Goal: Task Accomplishment & Management: Complete application form

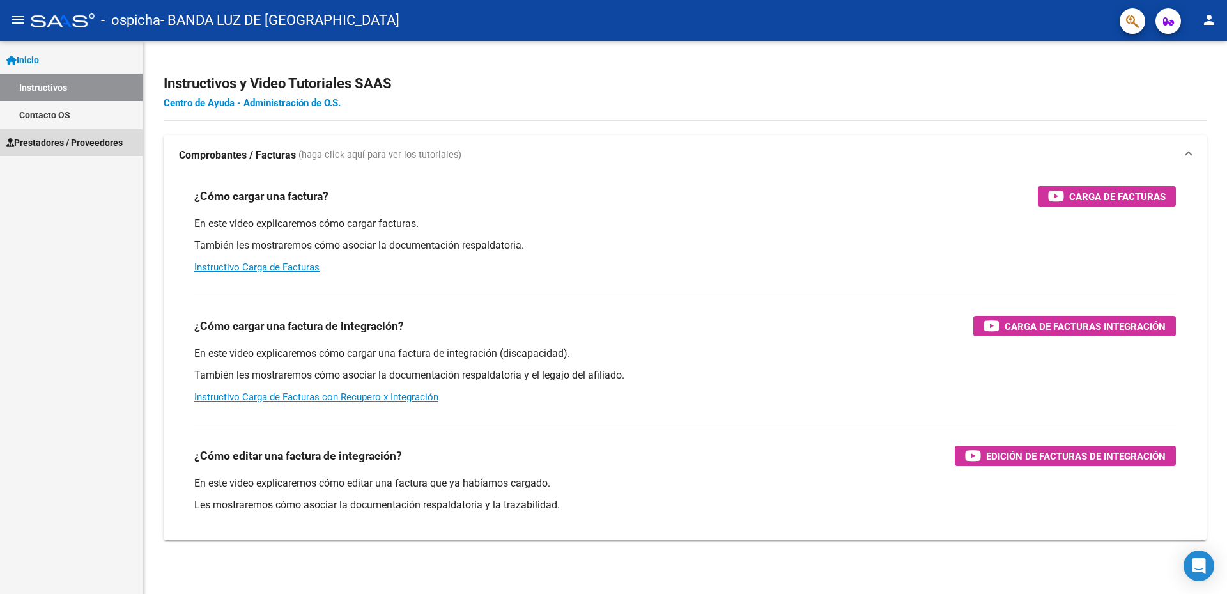
click at [53, 145] on span "Prestadores / Proveedores" at bounding box center [64, 142] width 116 height 14
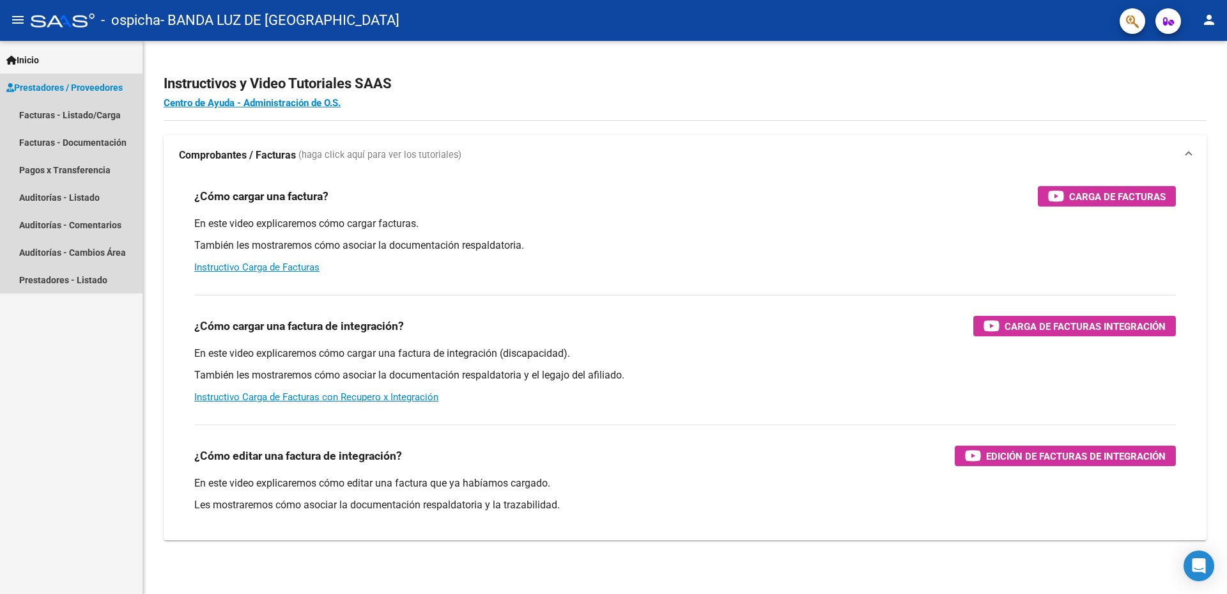
click at [63, 89] on span "Prestadores / Proveedores" at bounding box center [64, 88] width 116 height 14
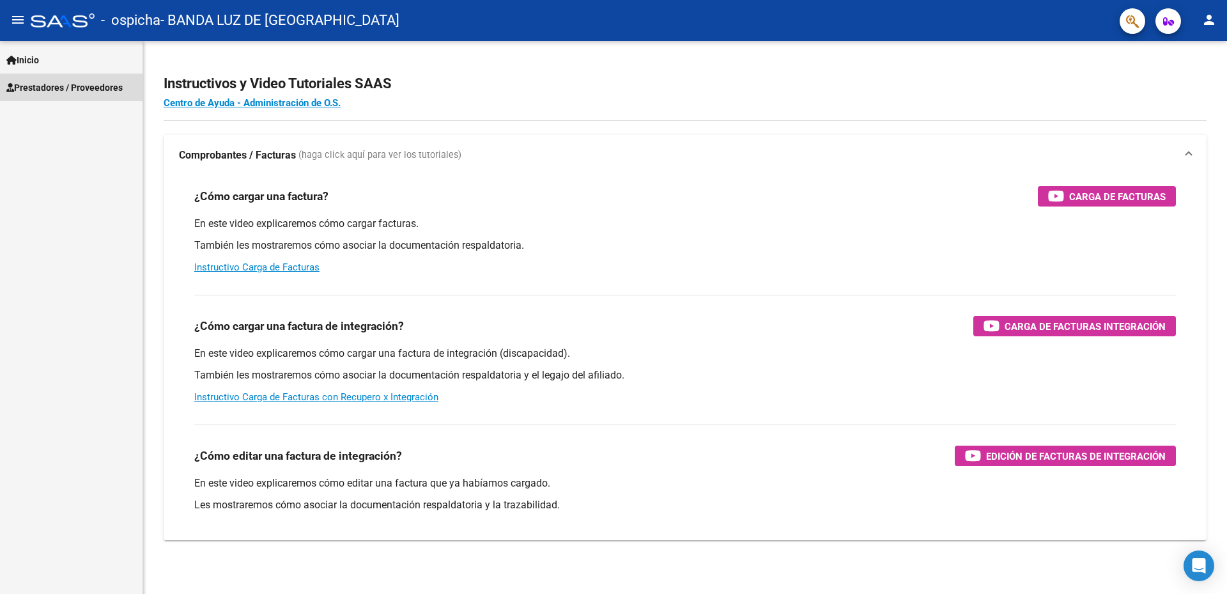
click at [57, 89] on span "Prestadores / Proveedores" at bounding box center [64, 88] width 116 height 14
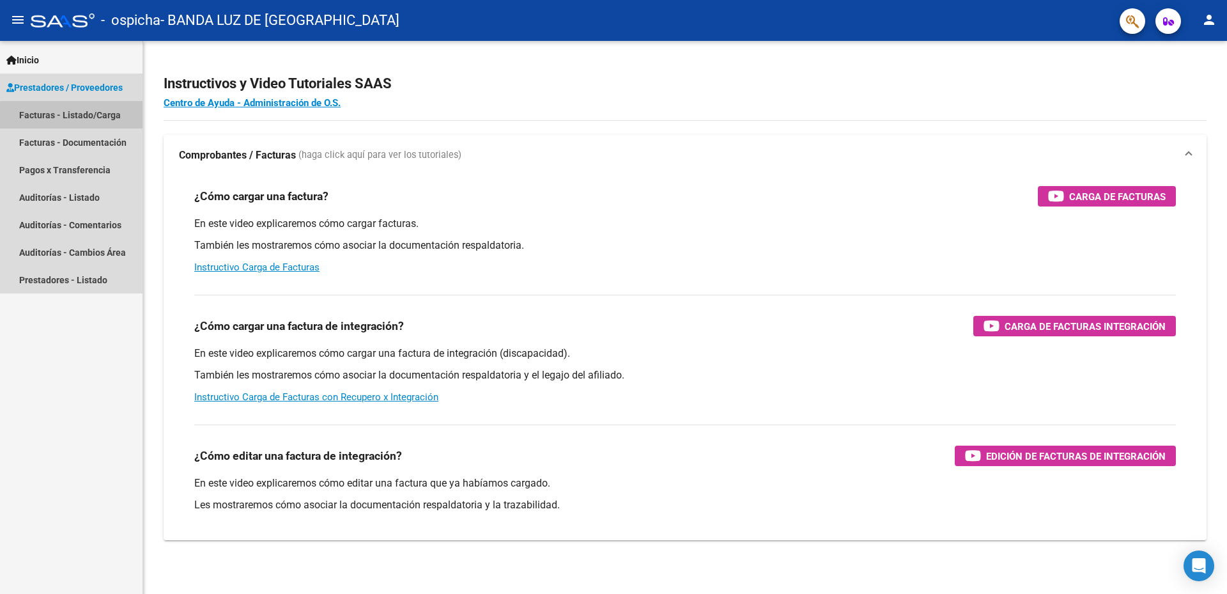
click at [101, 114] on link "Facturas - Listado/Carga" at bounding box center [71, 114] width 143 height 27
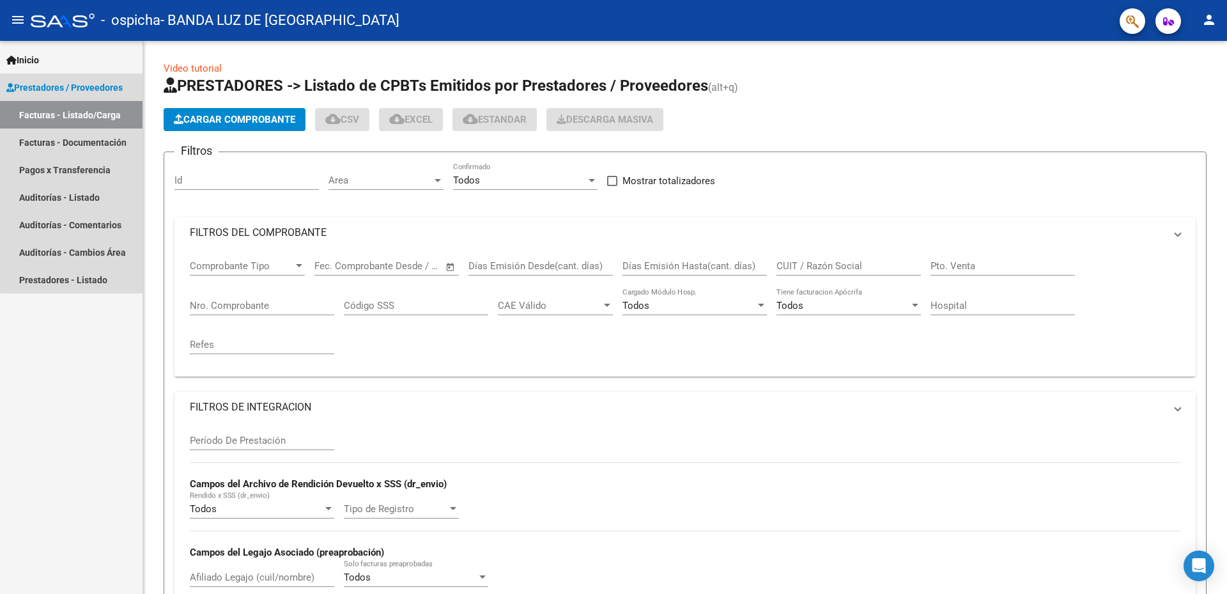
click at [100, 115] on link "Facturas - Listado/Carga" at bounding box center [71, 114] width 143 height 27
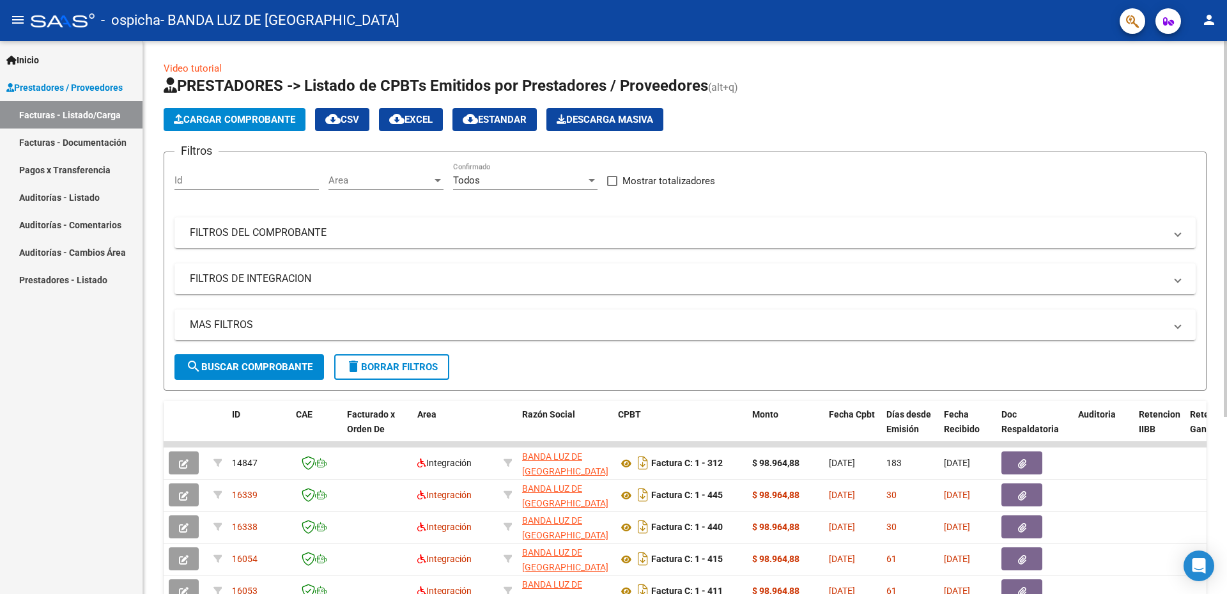
click at [204, 117] on span "Cargar Comprobante" at bounding box center [234, 120] width 121 height 12
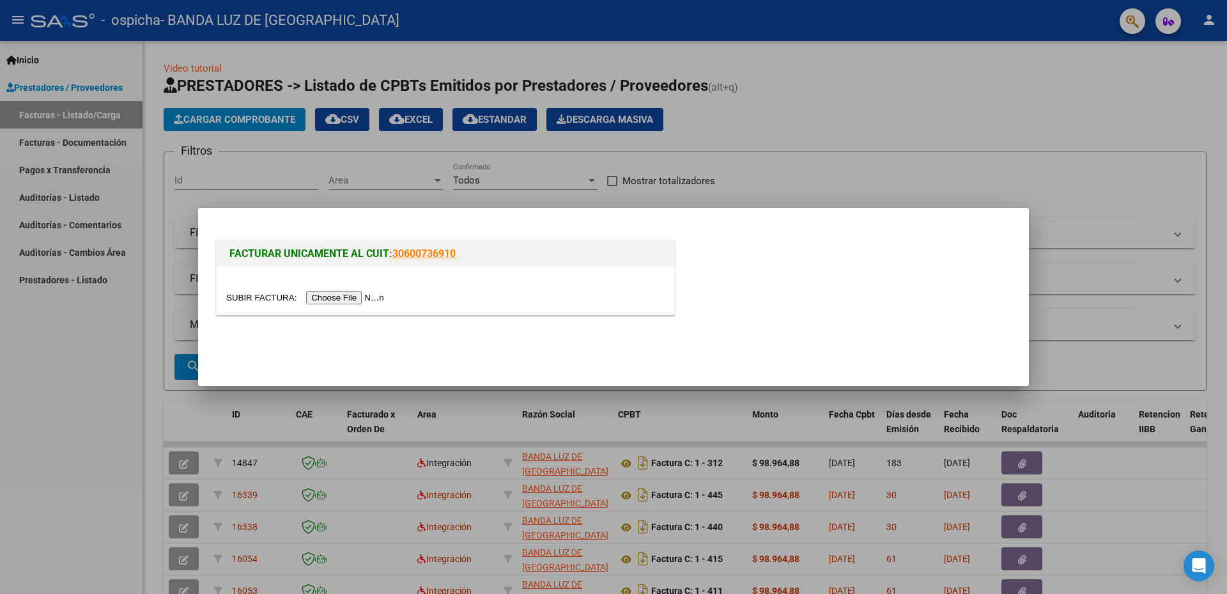
click at [347, 296] on input "file" at bounding box center [307, 297] width 162 height 13
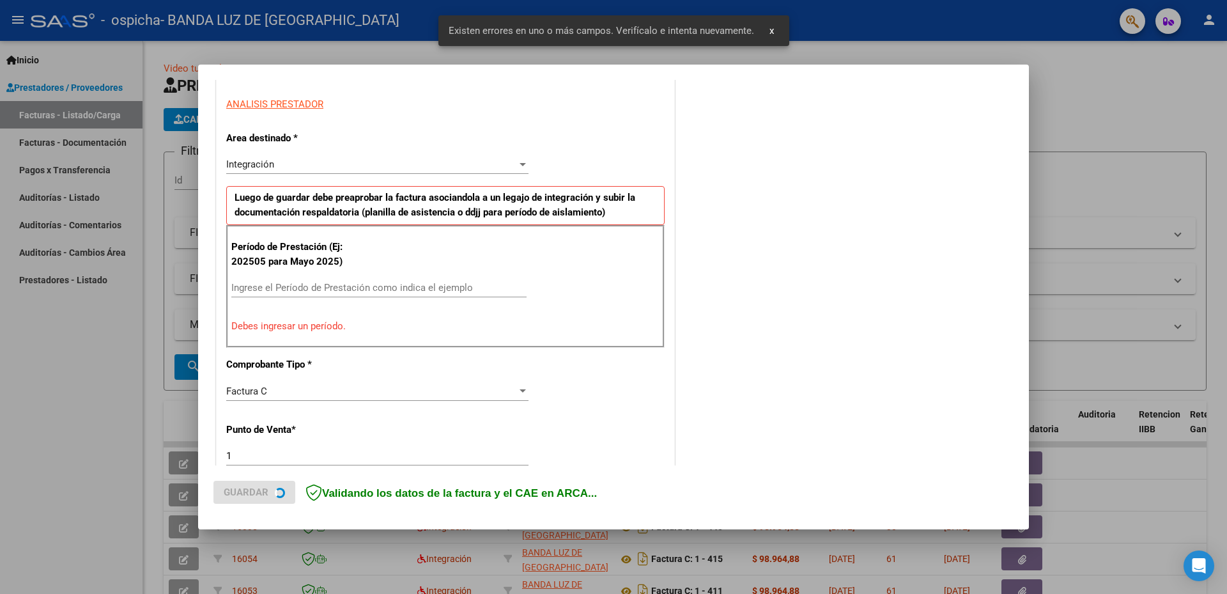
scroll to position [228, 0]
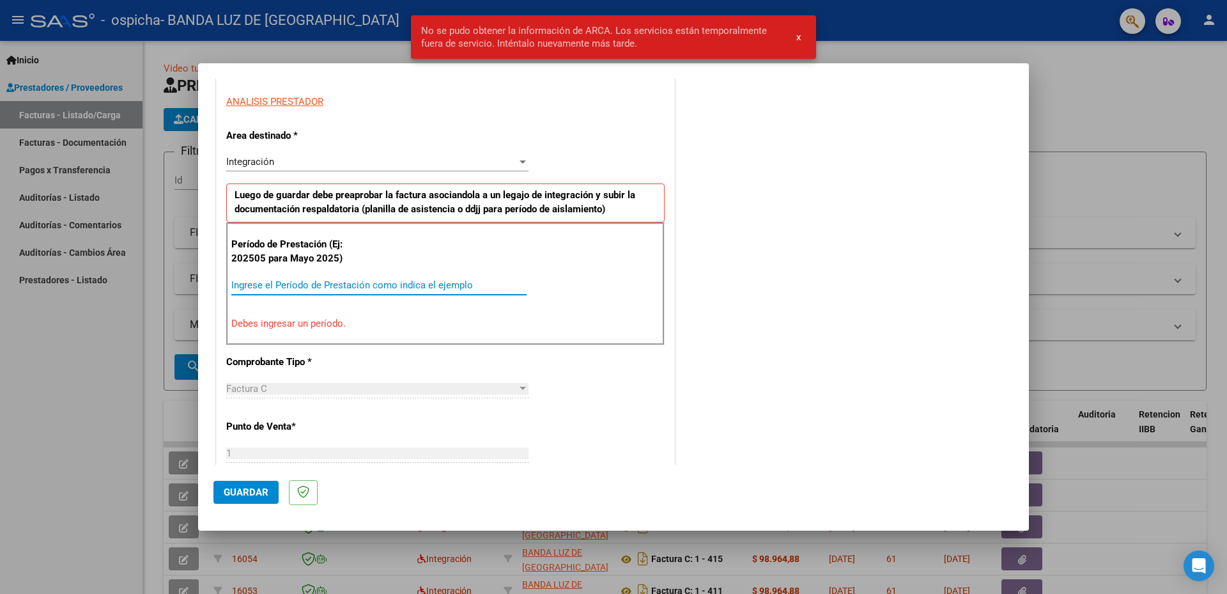
click at [282, 290] on input "Ingrese el Período de Prestación como indica el ejemplo" at bounding box center [378, 285] width 295 height 12
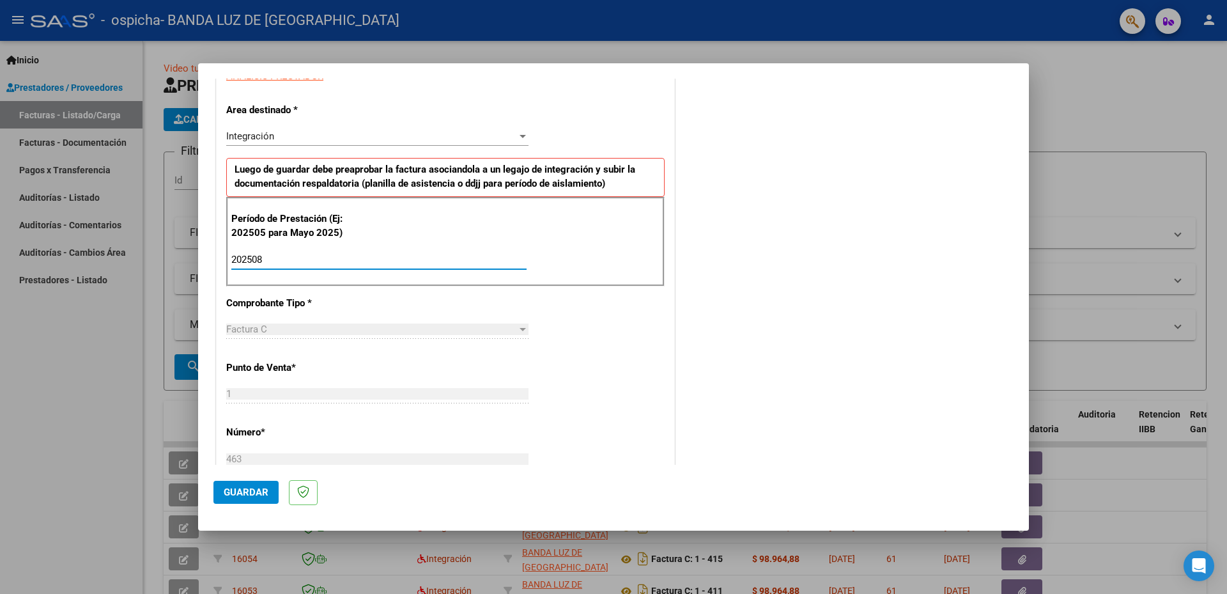
scroll to position [356, 0]
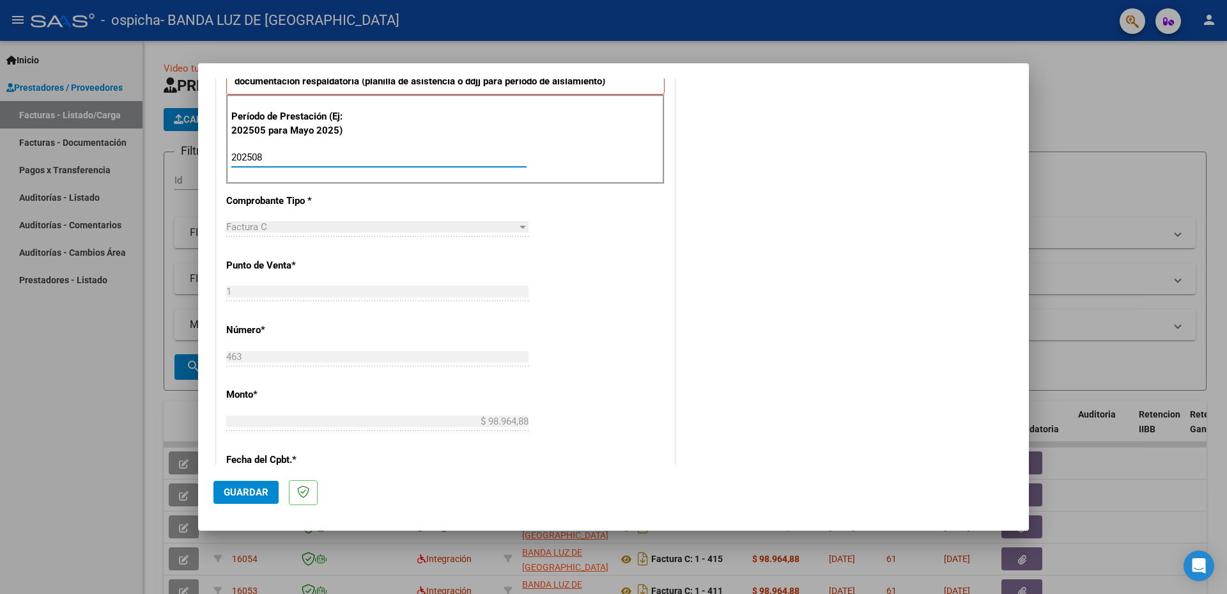
type input "202508"
click at [400, 366] on div "463 Ingresar el Nro." at bounding box center [377, 362] width 302 height 31
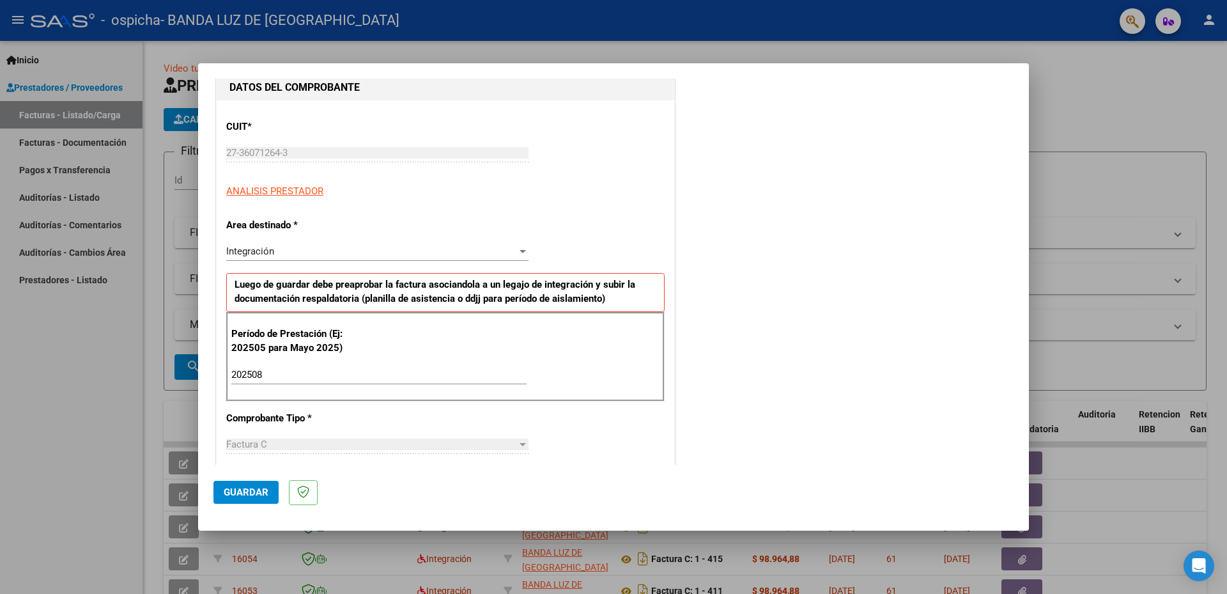
scroll to position [140, 0]
click at [249, 493] on span "Guardar" at bounding box center [246, 492] width 45 height 12
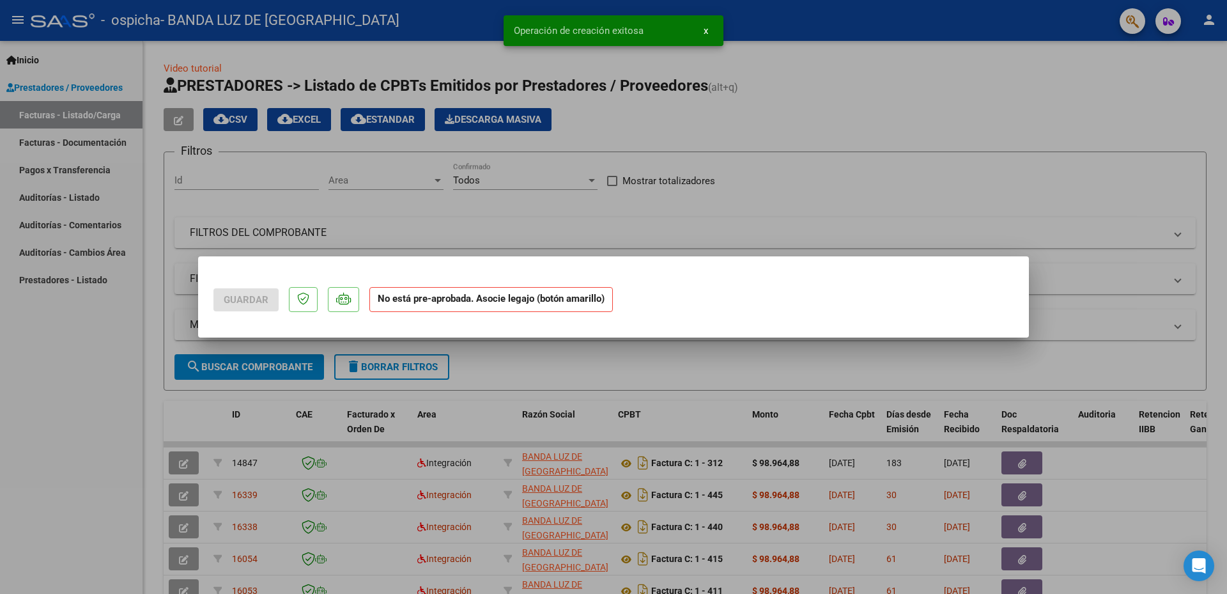
scroll to position [0, 0]
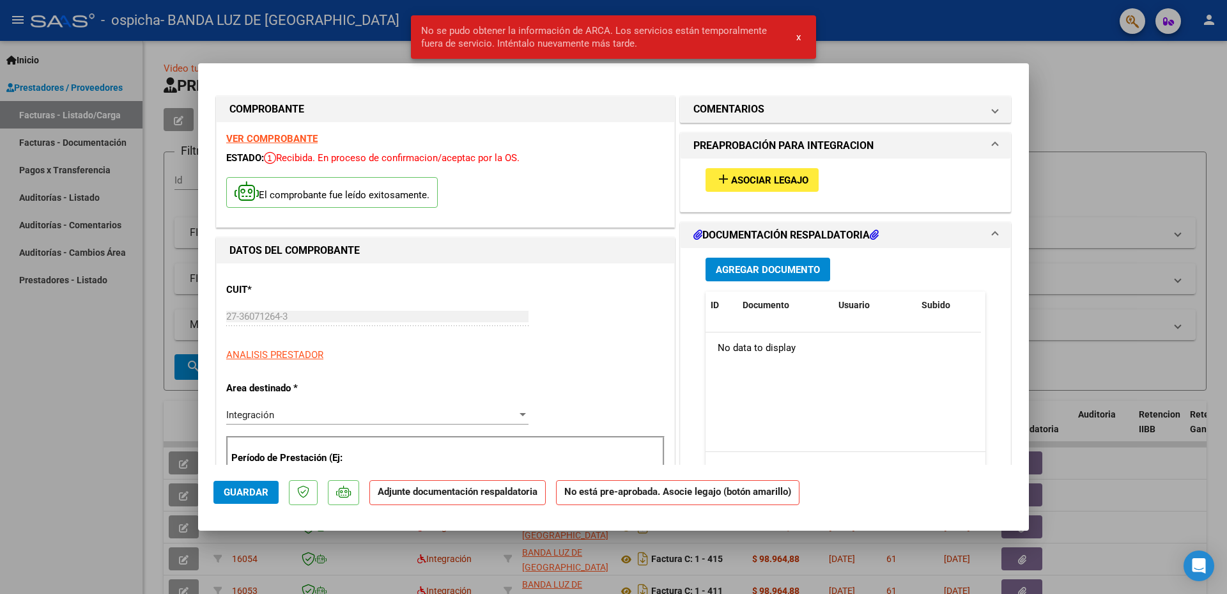
click at [716, 175] on mat-icon "add" at bounding box center [723, 178] width 15 height 15
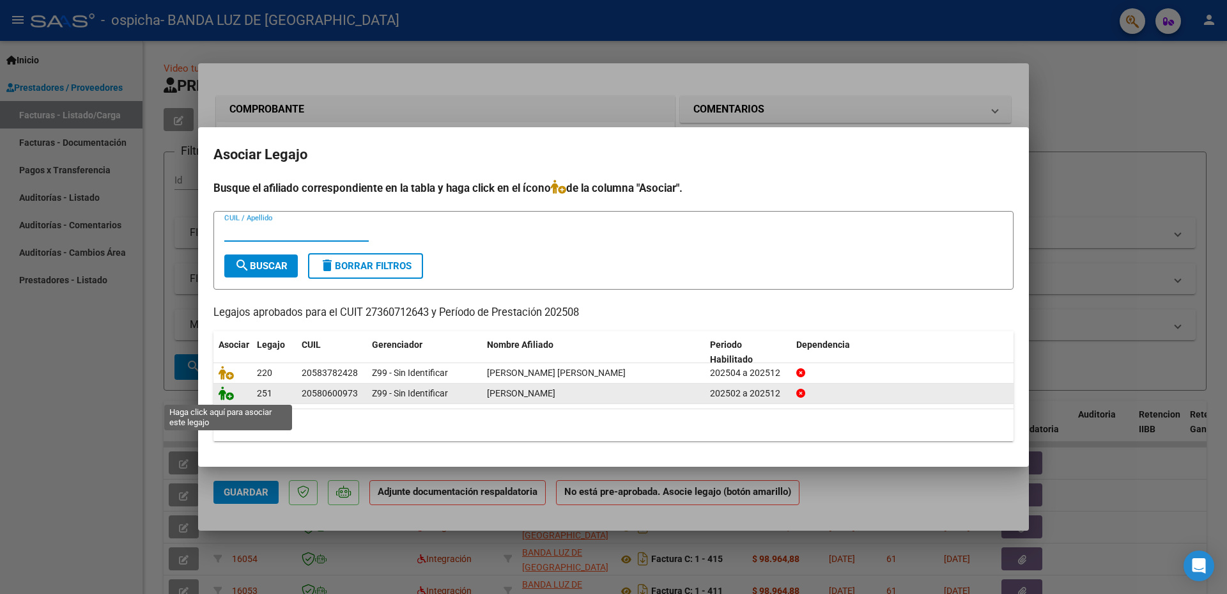
click at [223, 396] on icon at bounding box center [226, 393] width 15 height 14
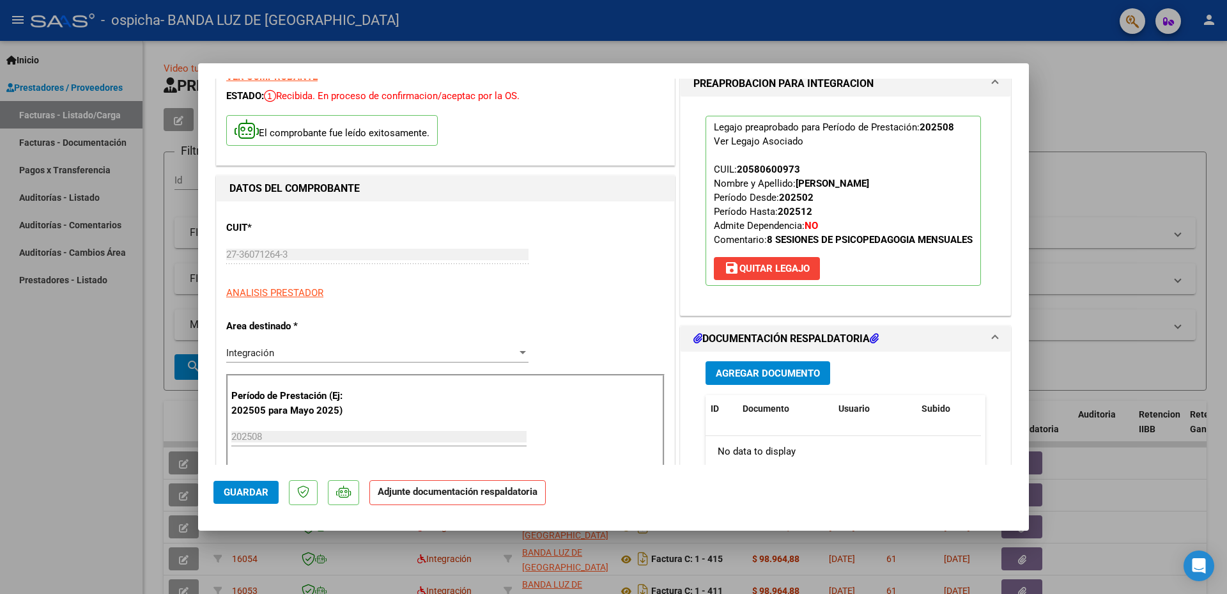
scroll to position [128, 0]
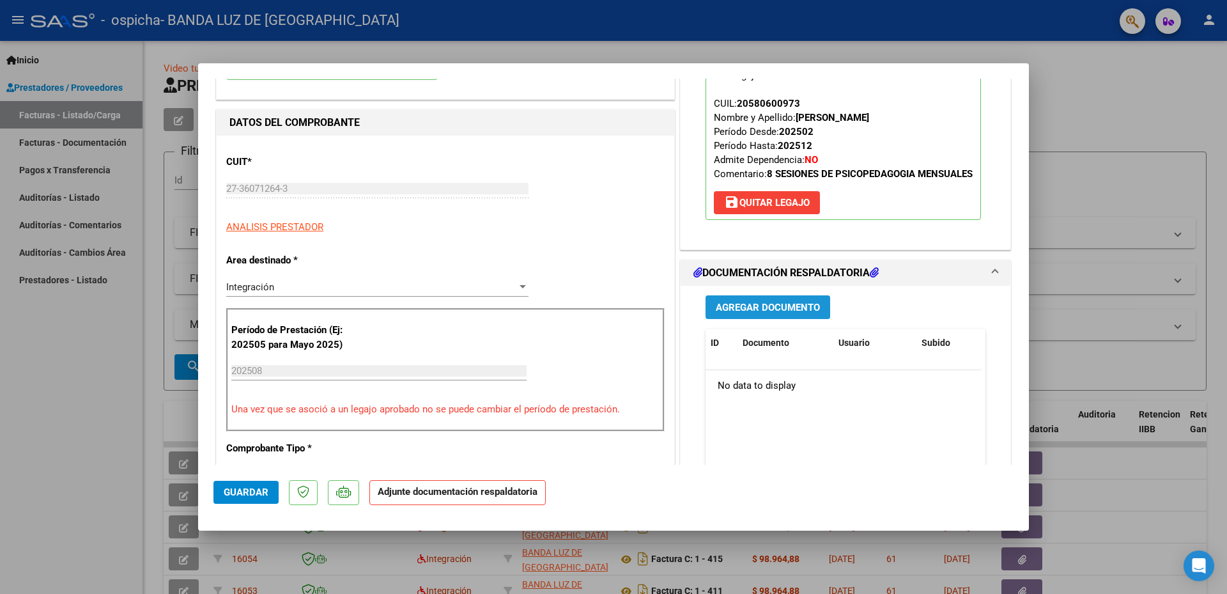
click at [741, 313] on span "Agregar Documento" at bounding box center [768, 308] width 104 height 12
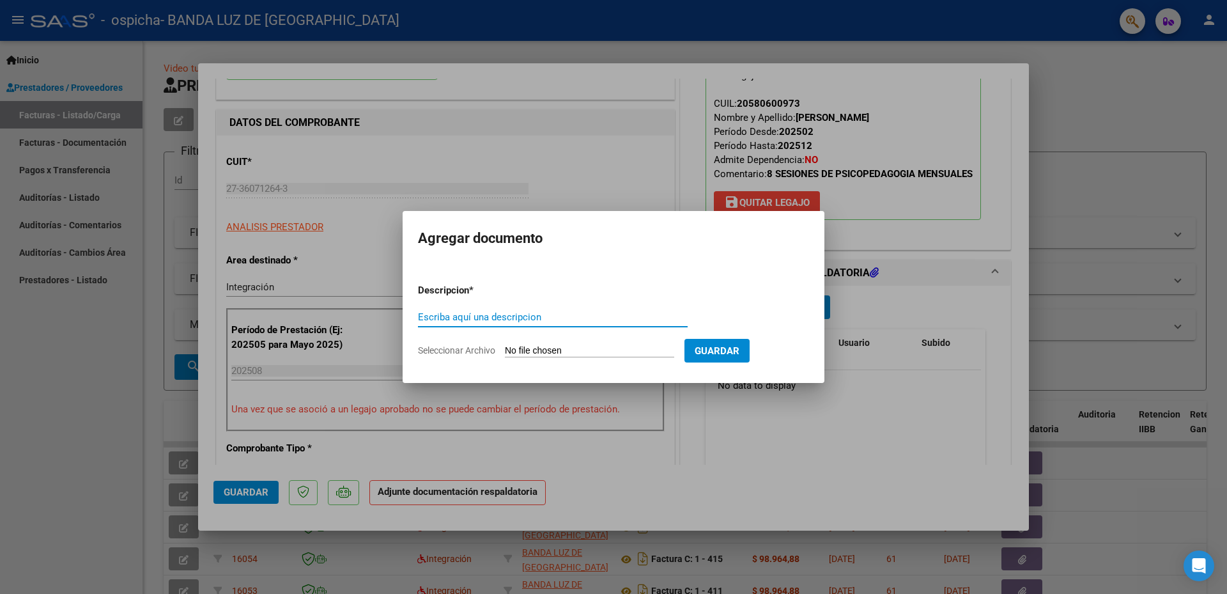
click at [507, 318] on input "Escriba aquí una descripcion" at bounding box center [553, 317] width 270 height 12
type input "planilla agosto"
click at [557, 348] on input "Seleccionar Archivo" at bounding box center [589, 351] width 169 height 12
type input "C:\fakepath\agosto ledesma.pdf"
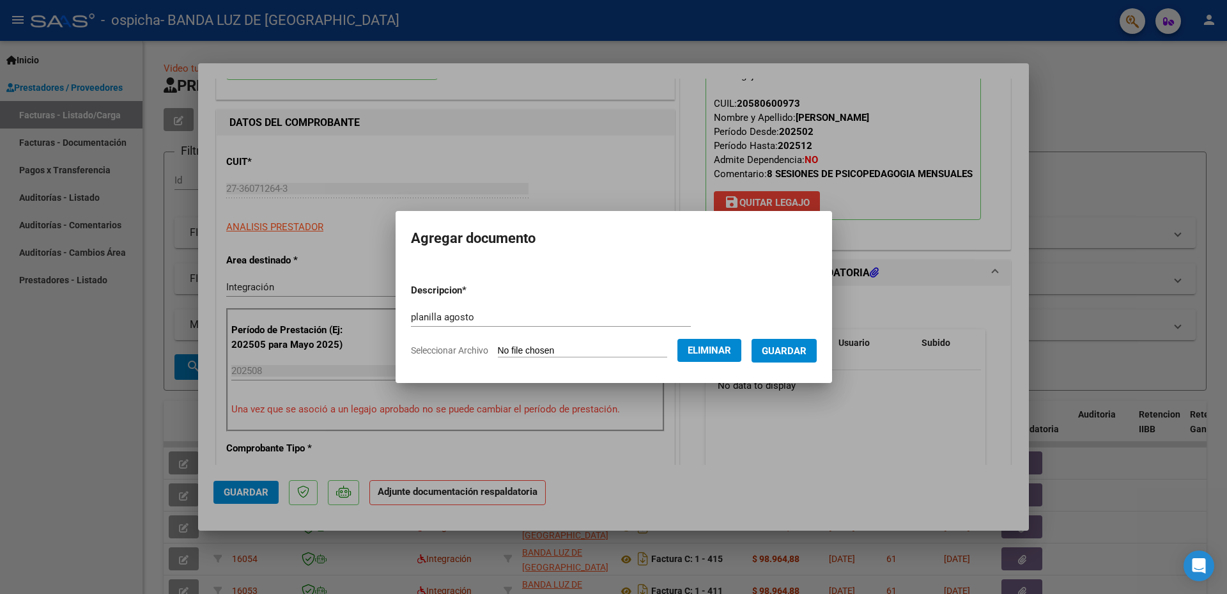
click at [789, 350] on span "Guardar" at bounding box center [784, 351] width 45 height 12
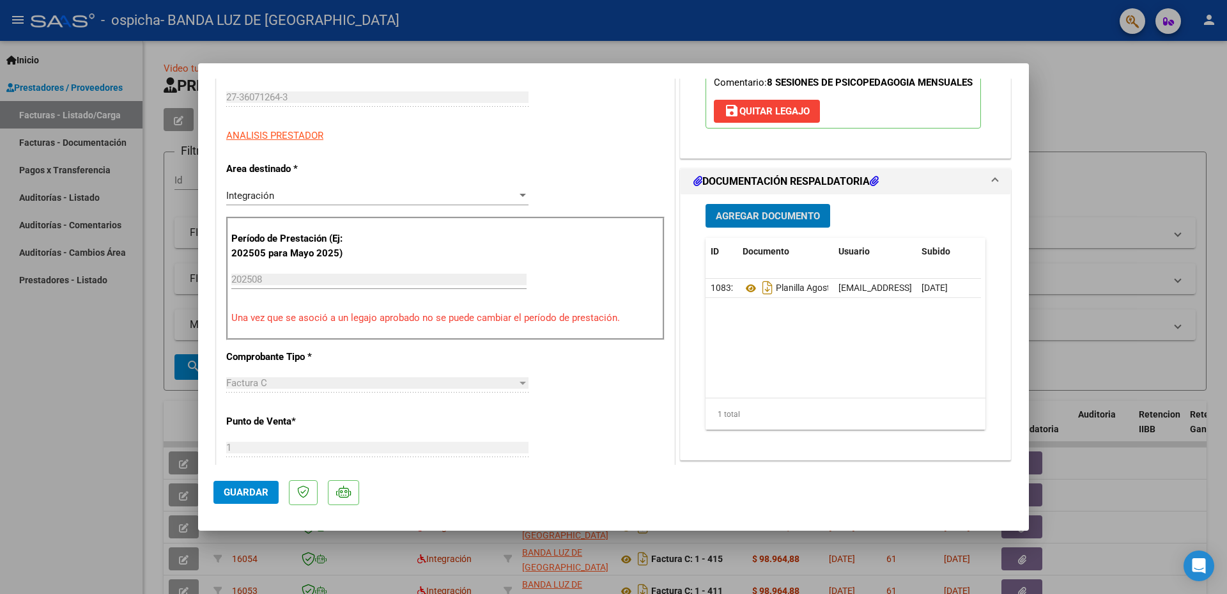
scroll to position [256, 0]
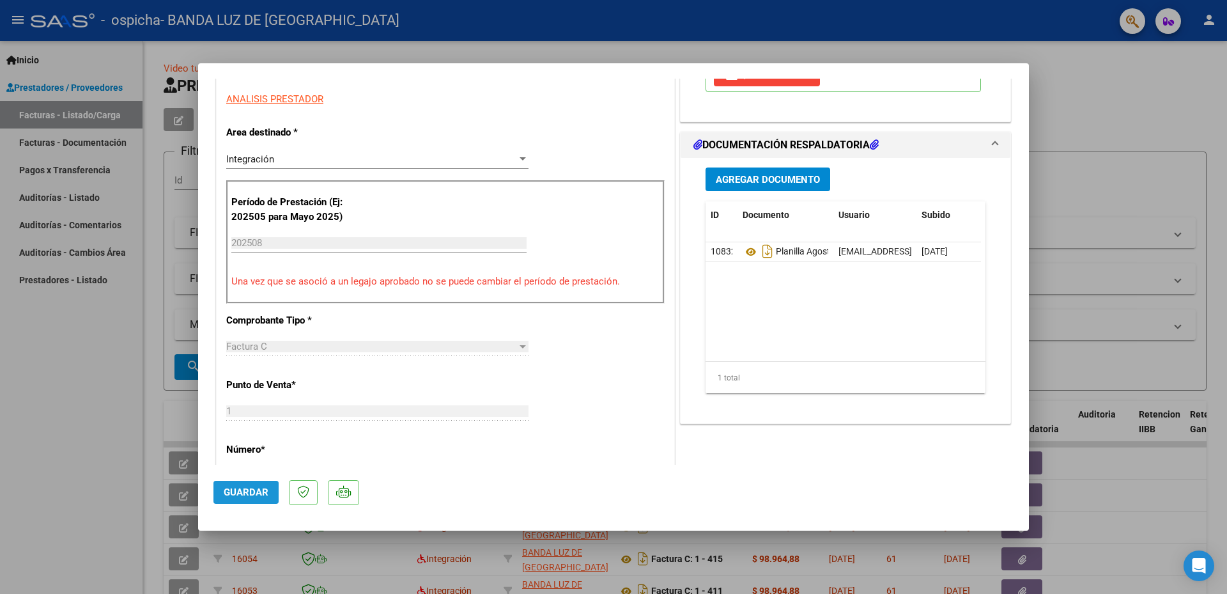
click at [231, 493] on span "Guardar" at bounding box center [246, 492] width 45 height 12
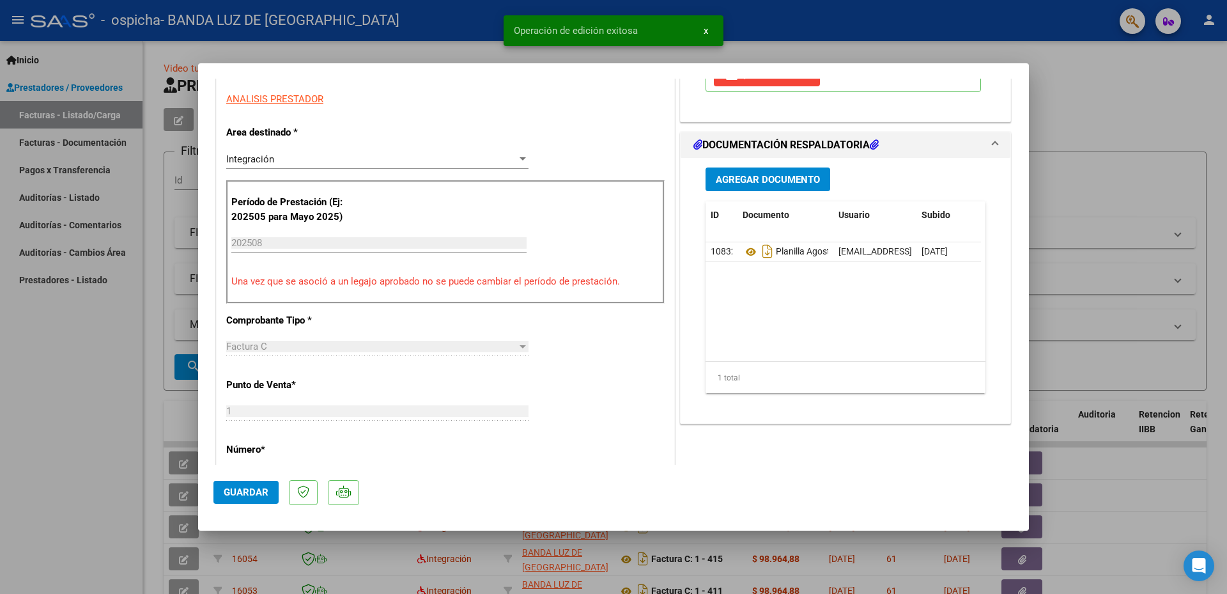
click at [89, 373] on div at bounding box center [613, 297] width 1227 height 594
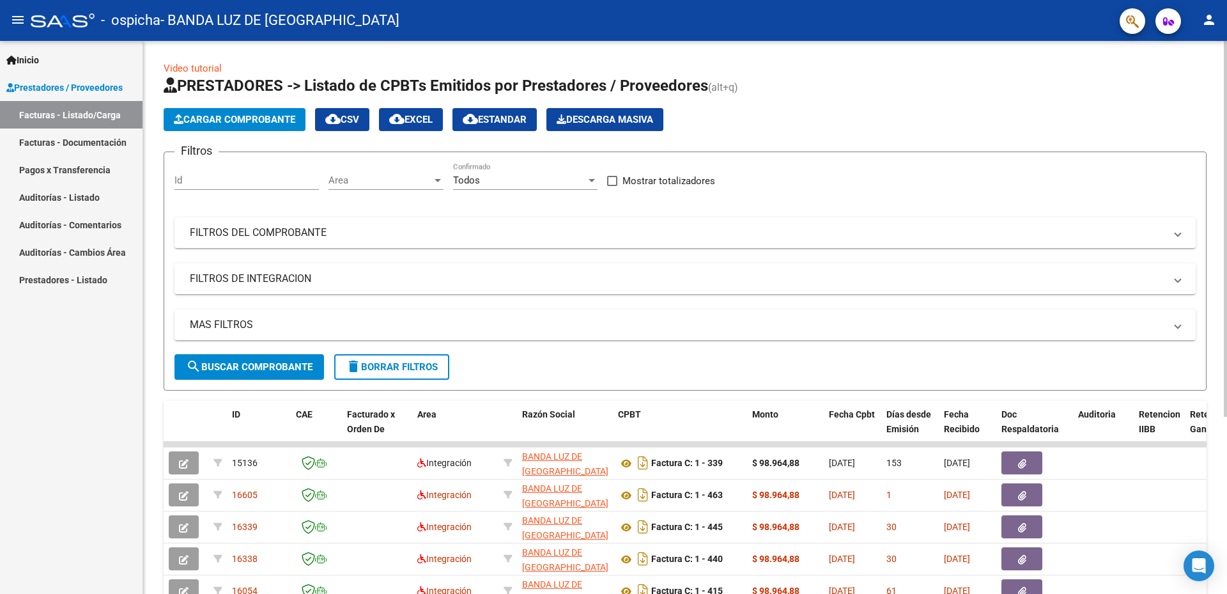
scroll to position [64, 0]
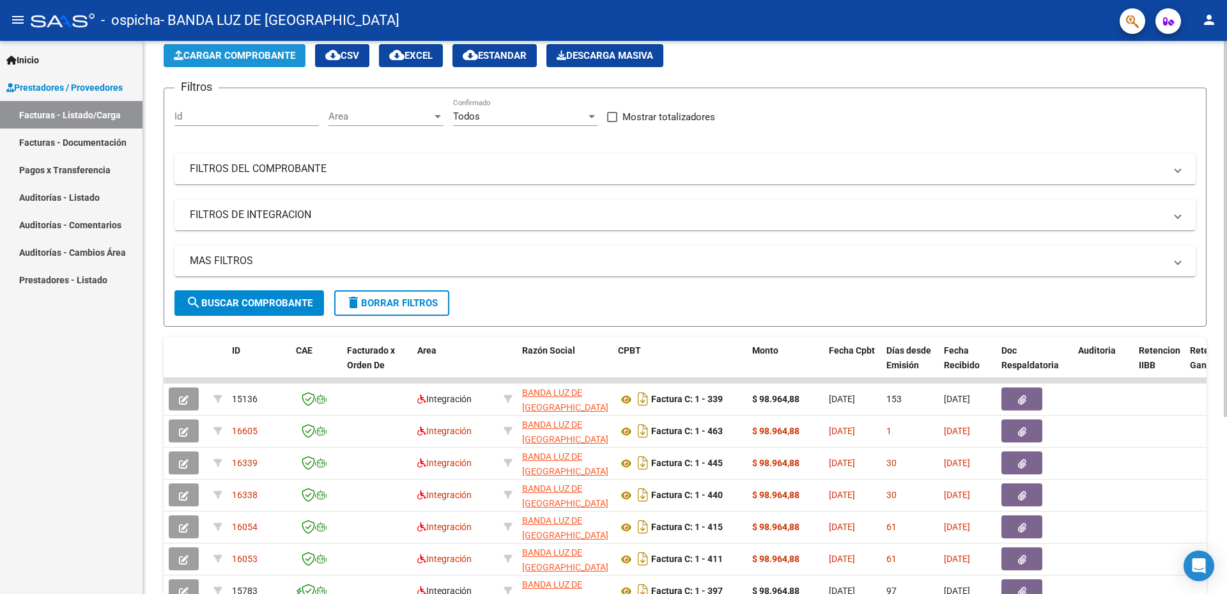
click at [243, 63] on button "Cargar Comprobante" at bounding box center [235, 55] width 142 height 23
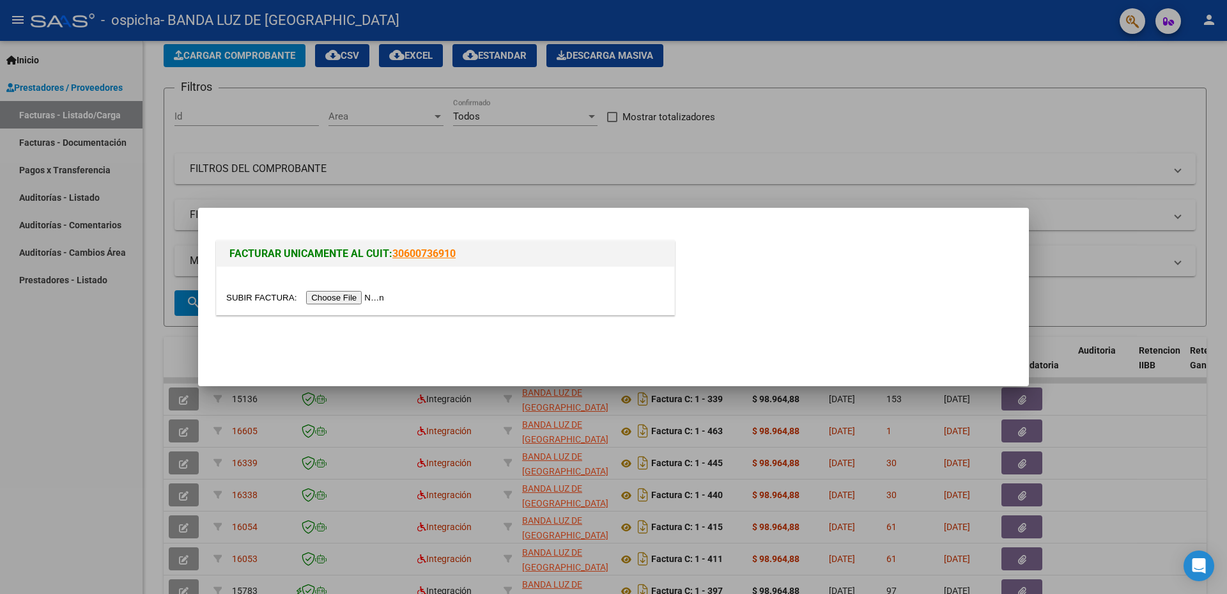
click at [320, 294] on input "file" at bounding box center [307, 297] width 162 height 13
click at [345, 295] on input "file" at bounding box center [307, 297] width 162 height 13
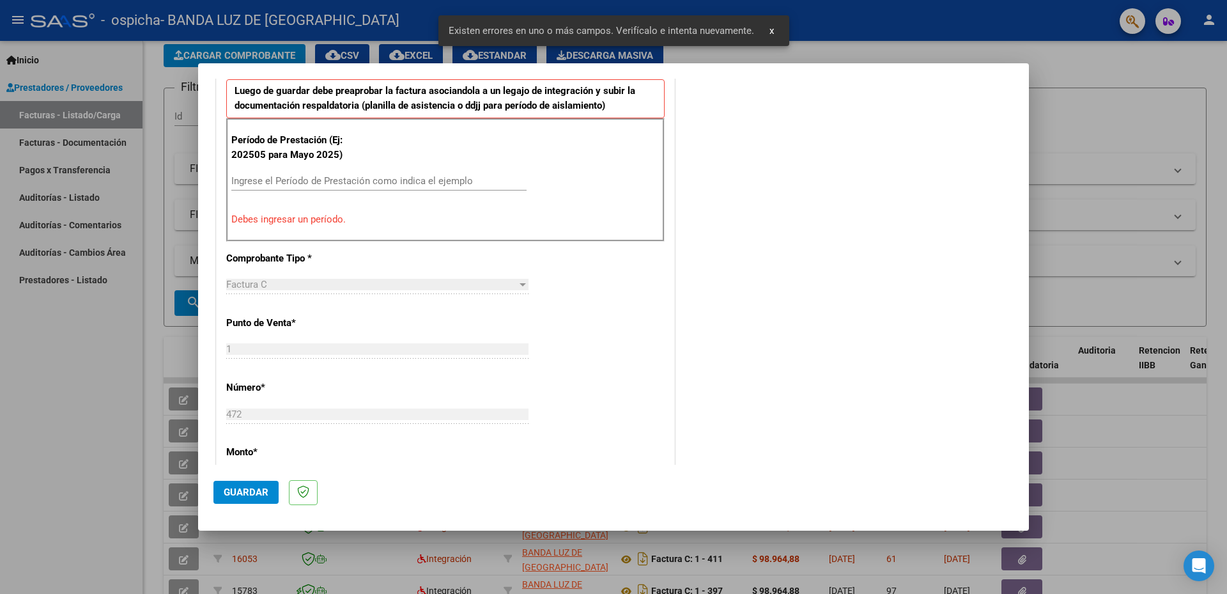
scroll to position [380, 0]
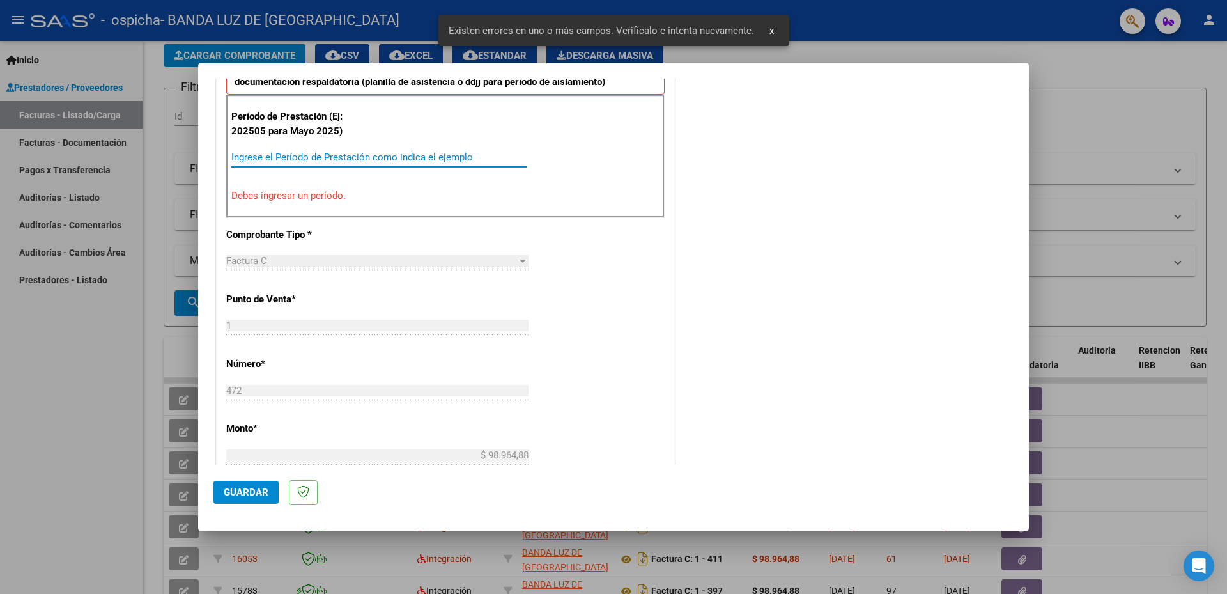
click at [308, 157] on input "Ingrese el Período de Prestación como indica el ejemplo" at bounding box center [378, 157] width 295 height 12
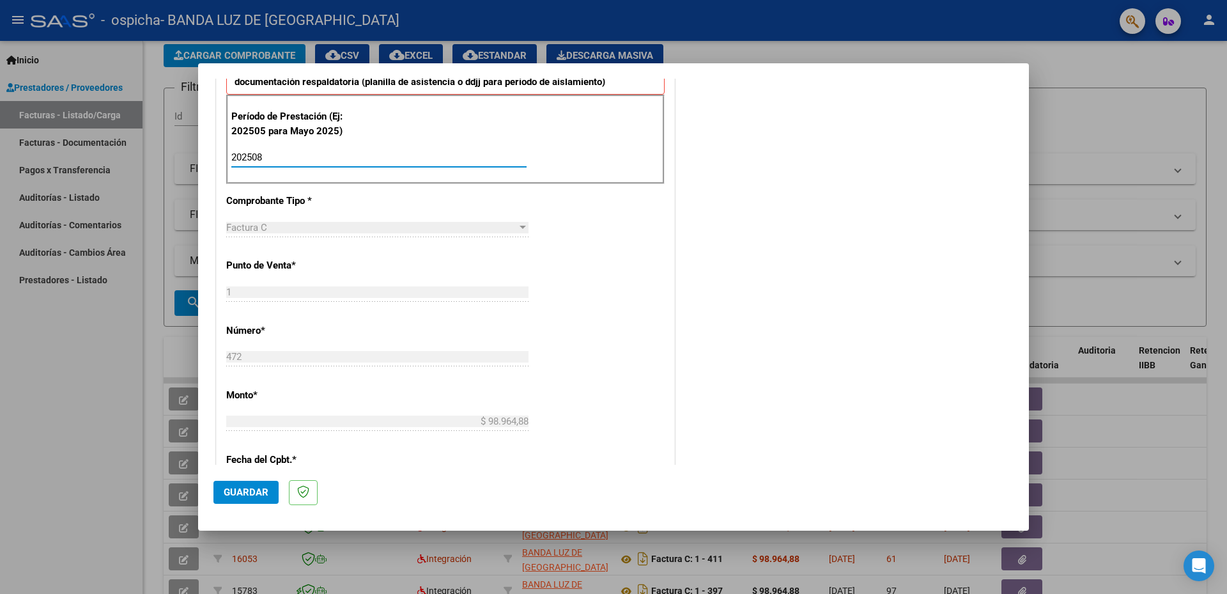
type input "202508"
click at [250, 484] on button "Guardar" at bounding box center [245, 492] width 65 height 23
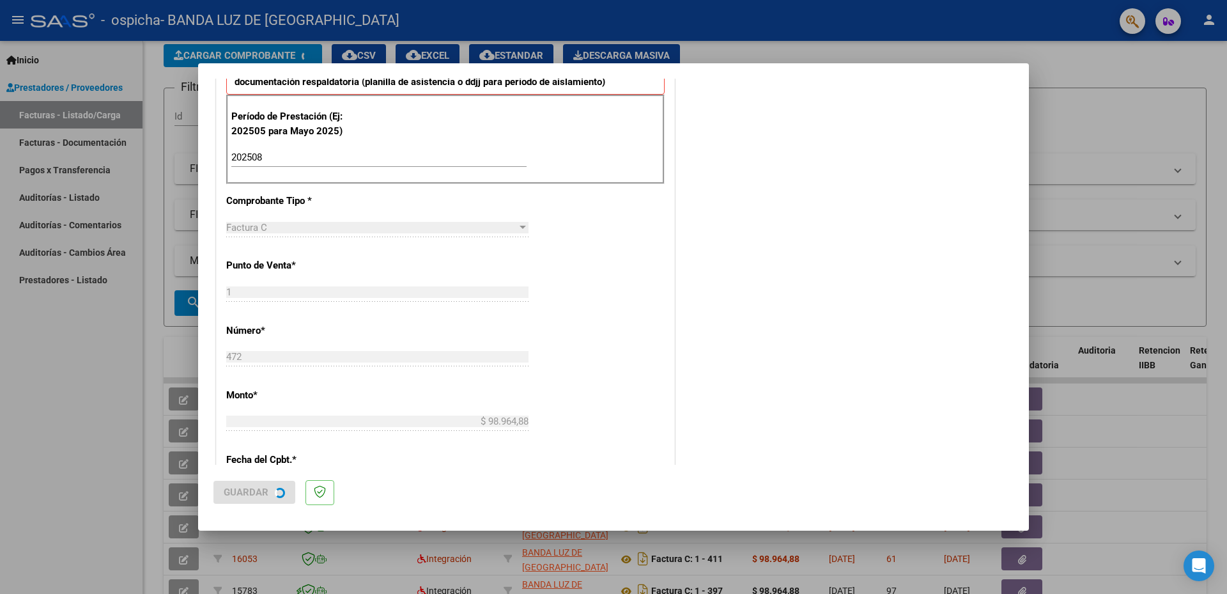
scroll to position [0, 0]
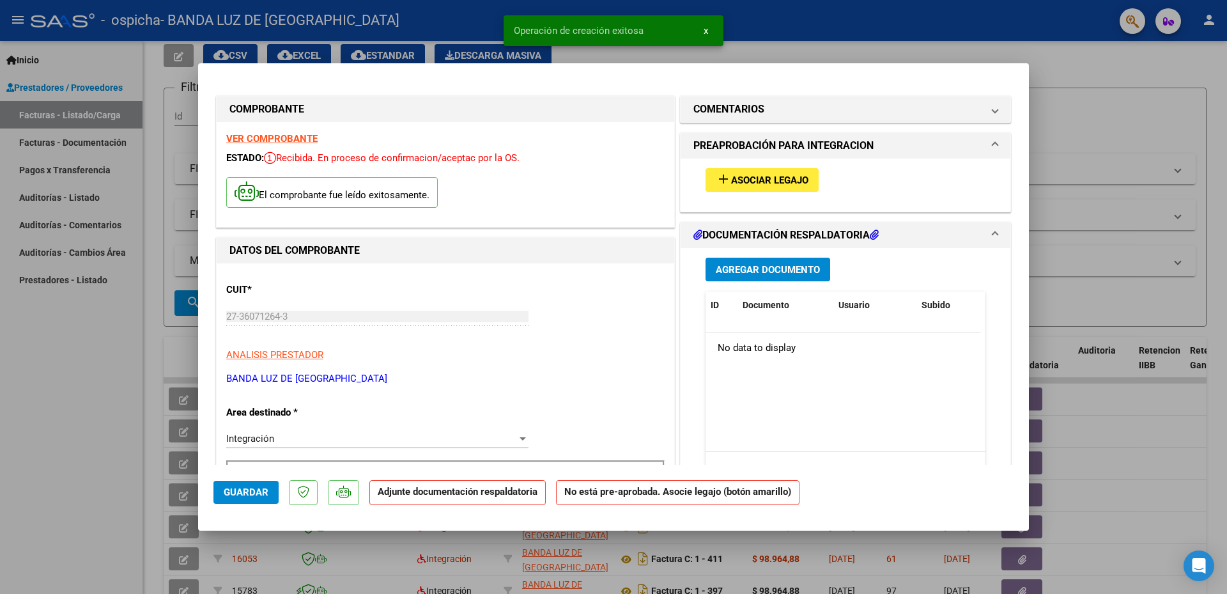
click at [732, 174] on span "Asociar Legajo" at bounding box center [769, 180] width 77 height 12
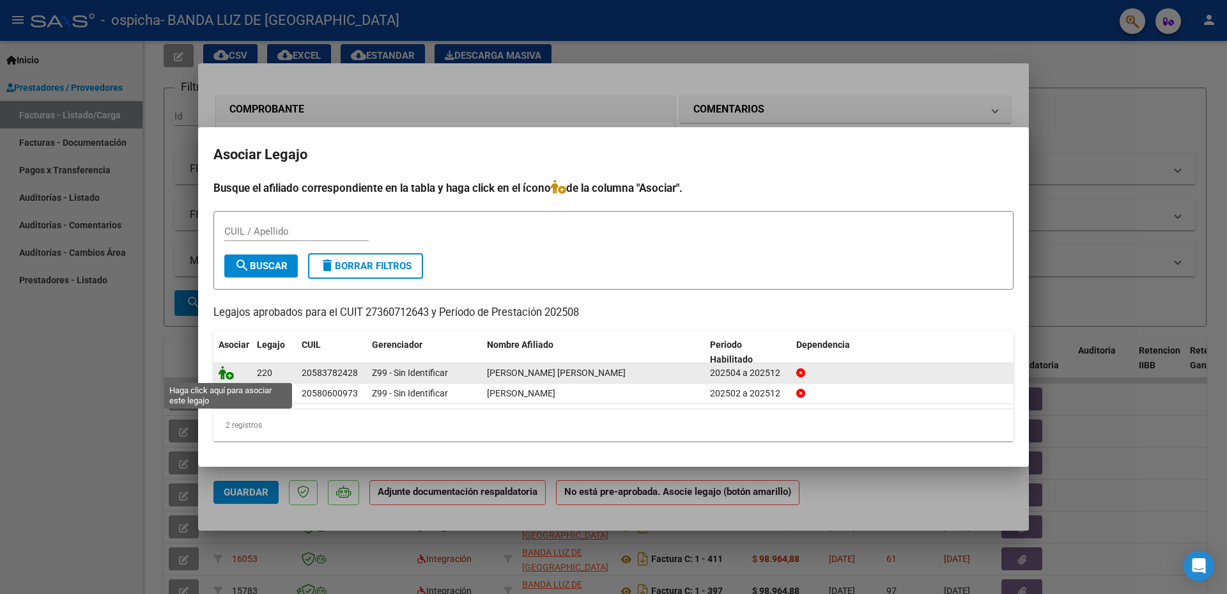
click at [222, 371] on icon at bounding box center [226, 373] width 15 height 14
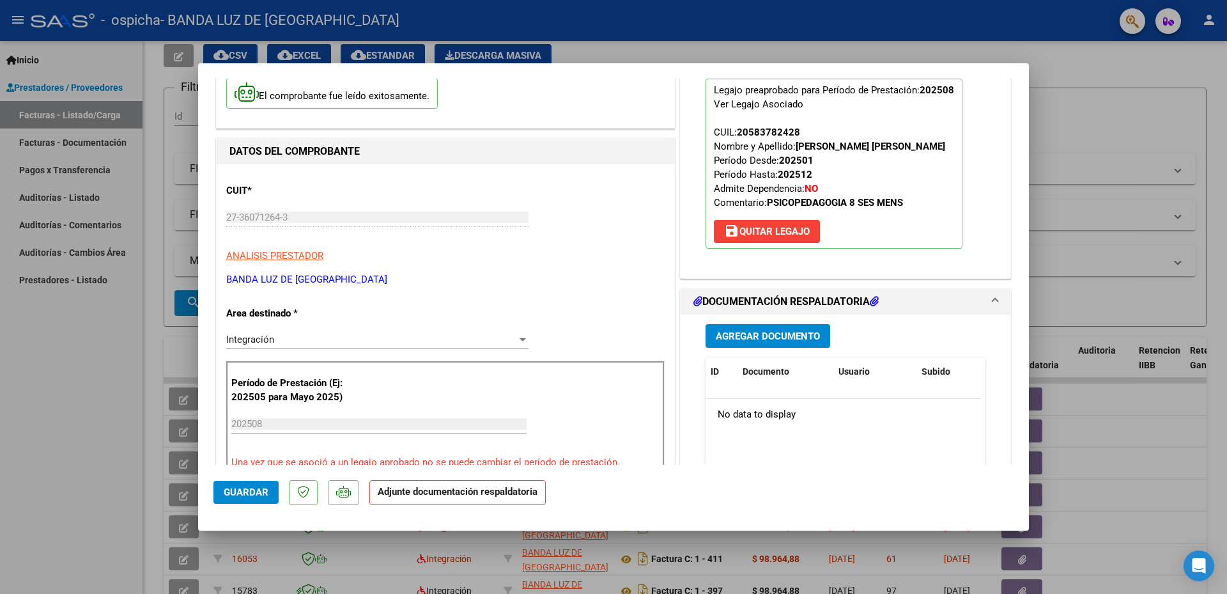
scroll to position [128, 0]
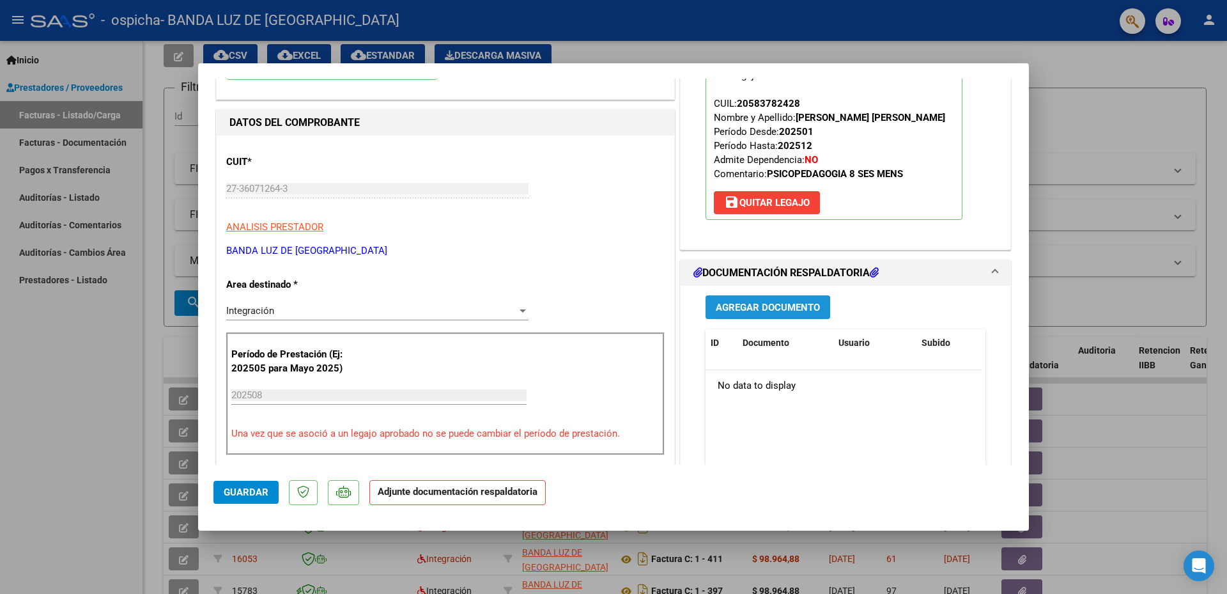
click at [771, 308] on span "Agregar Documento" at bounding box center [768, 308] width 104 height 12
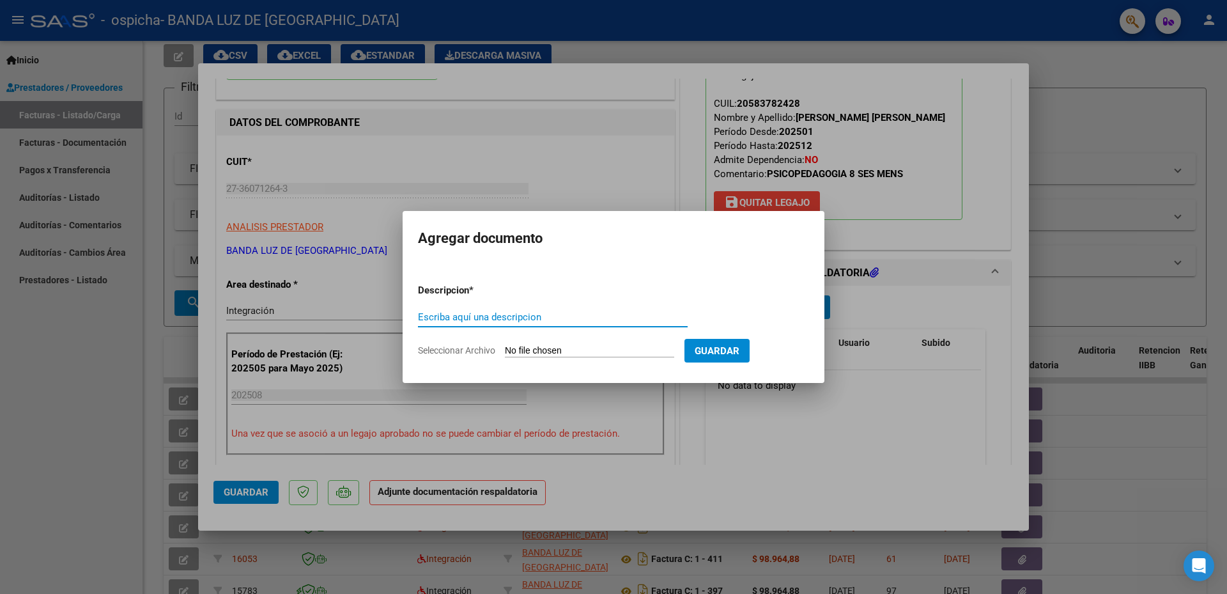
click at [498, 312] on input "Escriba aquí una descripcion" at bounding box center [553, 317] width 270 height 12
type input "planilla"
click at [530, 350] on input "Seleccionar Archivo" at bounding box center [589, 351] width 169 height 12
type input "C:\fakepath\agosto aroca.pdf"
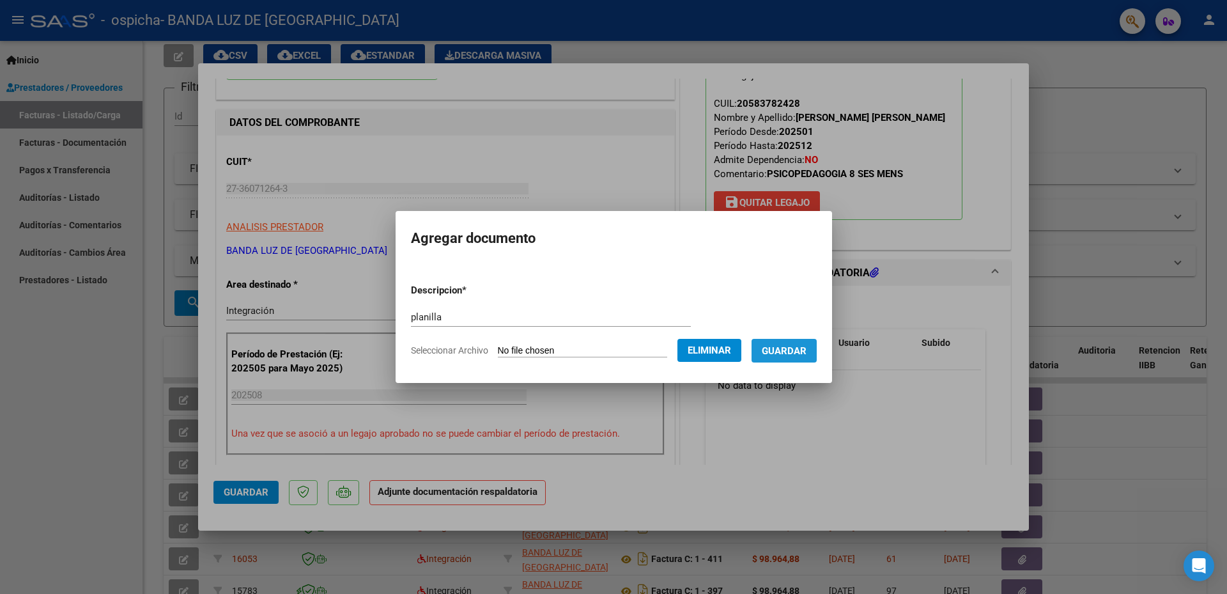
click at [801, 350] on span "Guardar" at bounding box center [784, 351] width 45 height 12
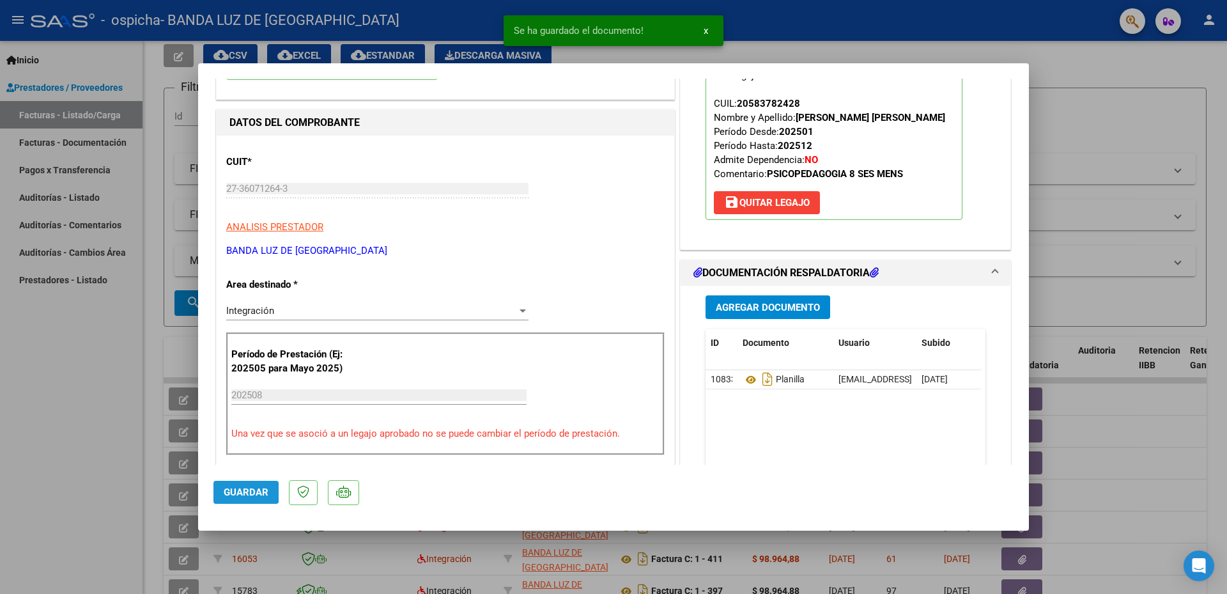
click at [231, 492] on span "Guardar" at bounding box center [246, 492] width 45 height 12
click at [743, 376] on icon at bounding box center [751, 379] width 17 height 15
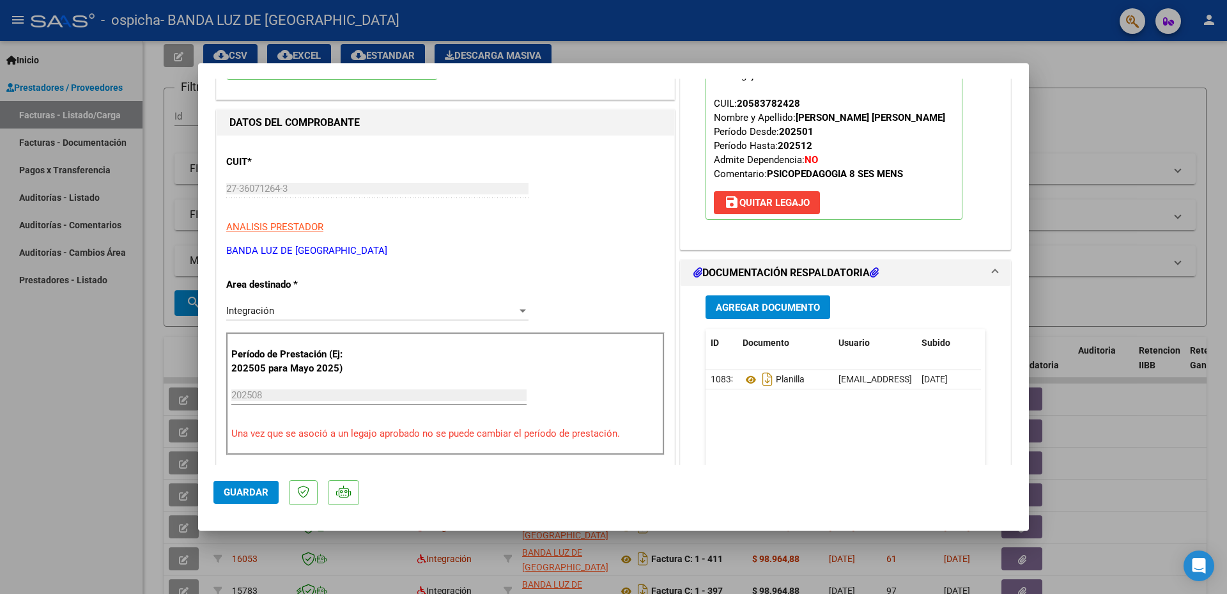
scroll to position [383, 0]
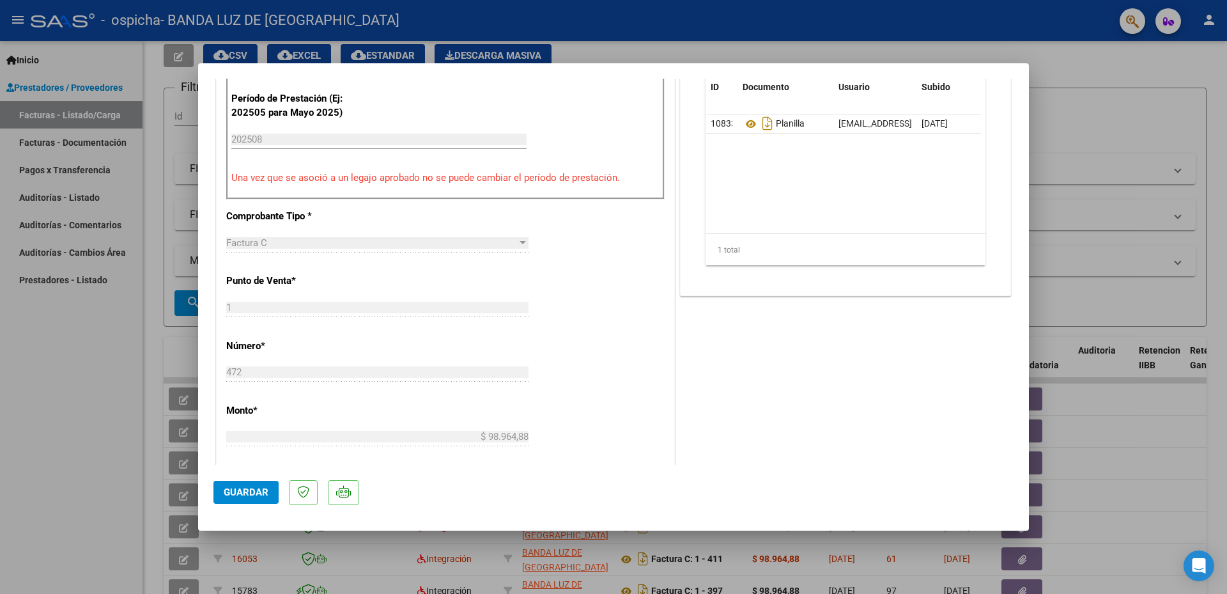
click at [241, 495] on span "Guardar" at bounding box center [246, 492] width 45 height 12
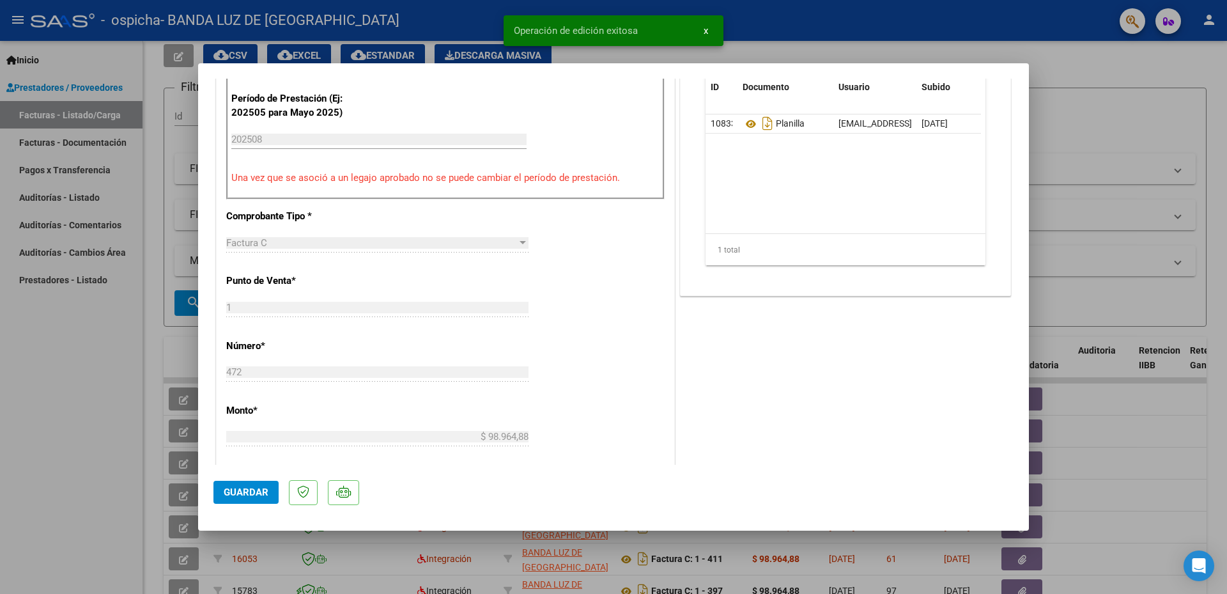
click at [33, 453] on div at bounding box center [613, 297] width 1227 height 594
type input "$ 0,00"
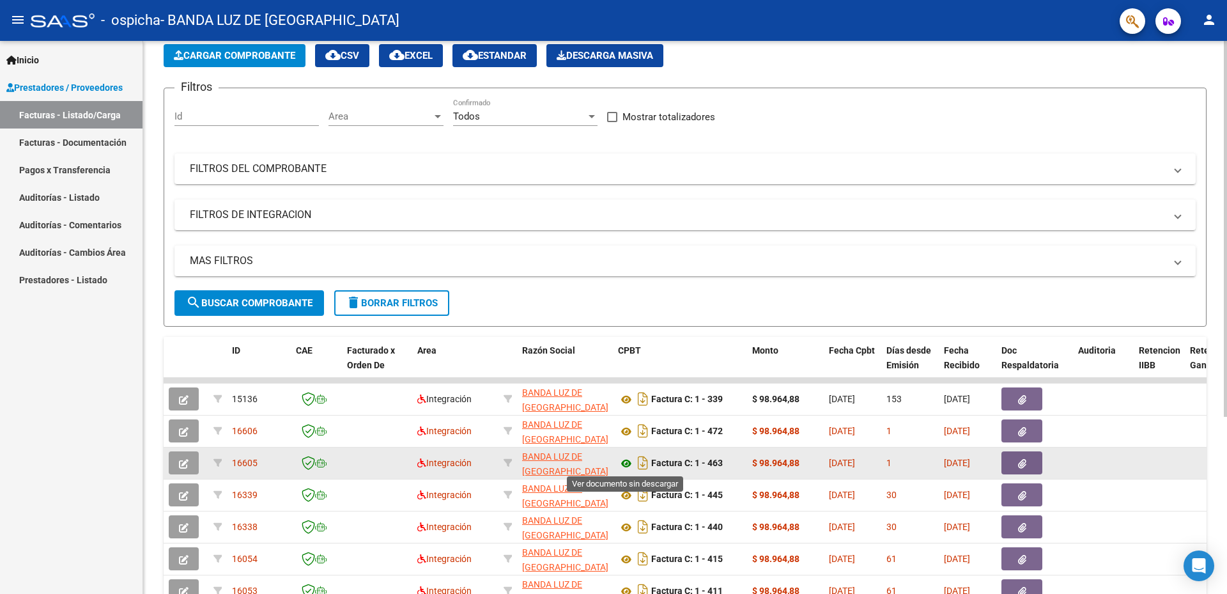
click at [627, 460] on icon at bounding box center [626, 463] width 17 height 15
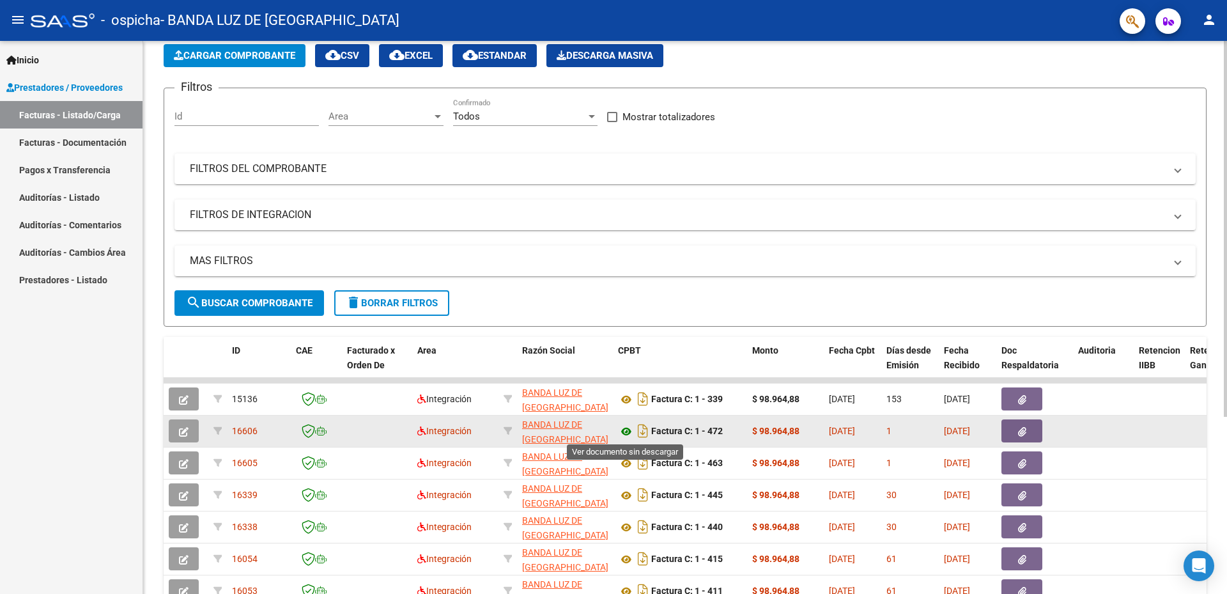
click at [619, 436] on icon at bounding box center [626, 431] width 17 height 15
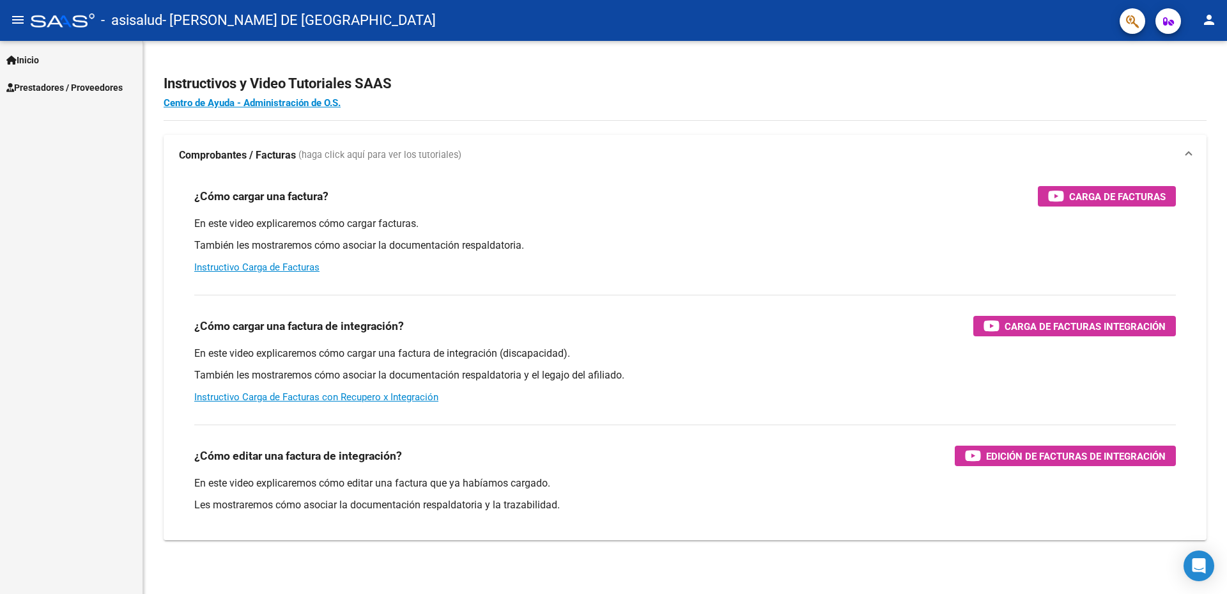
click at [95, 88] on span "Prestadores / Proveedores" at bounding box center [64, 88] width 116 height 14
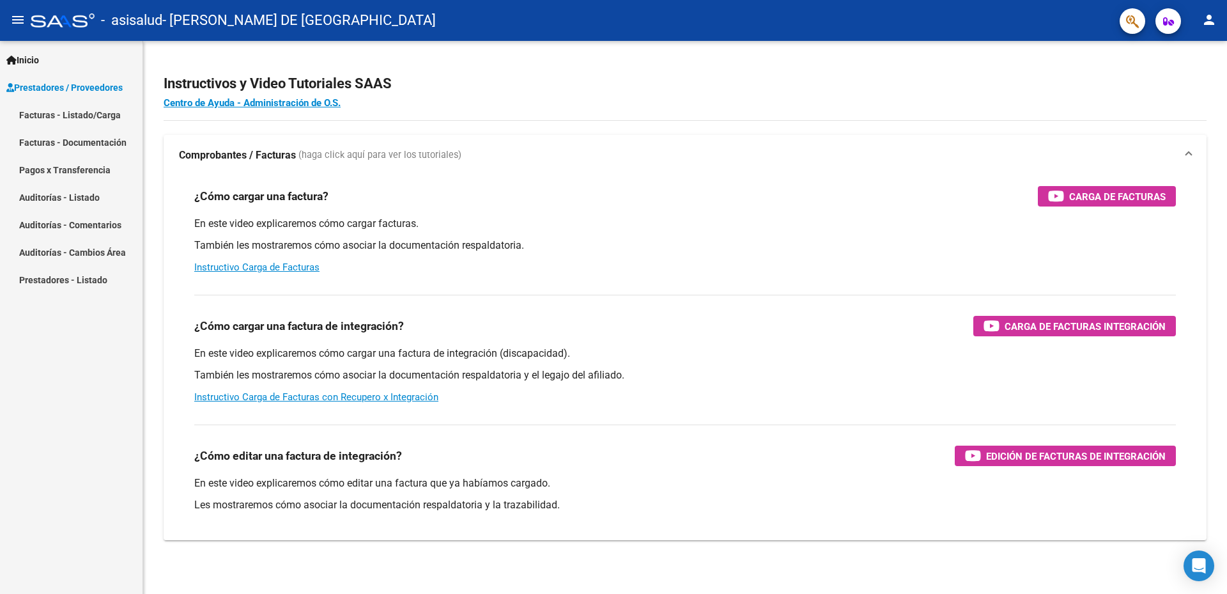
click at [98, 122] on link "Facturas - Listado/Carga" at bounding box center [71, 114] width 143 height 27
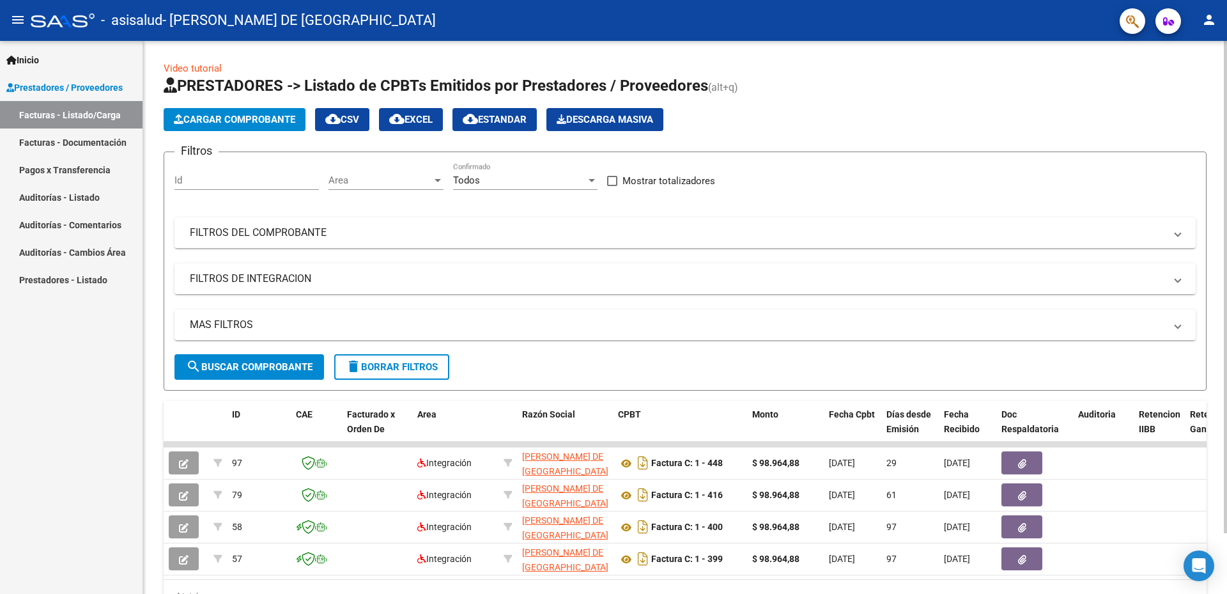
click at [231, 118] on span "Cargar Comprobante" at bounding box center [234, 120] width 121 height 12
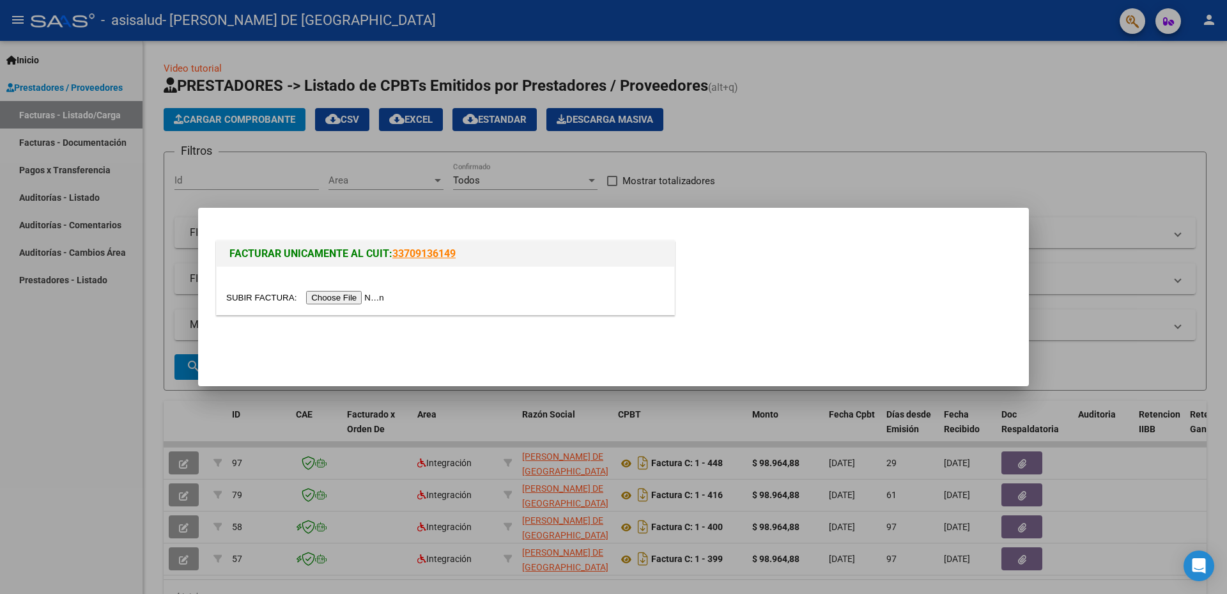
click at [370, 297] on input "file" at bounding box center [307, 297] width 162 height 13
click at [332, 293] on input "file" at bounding box center [307, 297] width 162 height 13
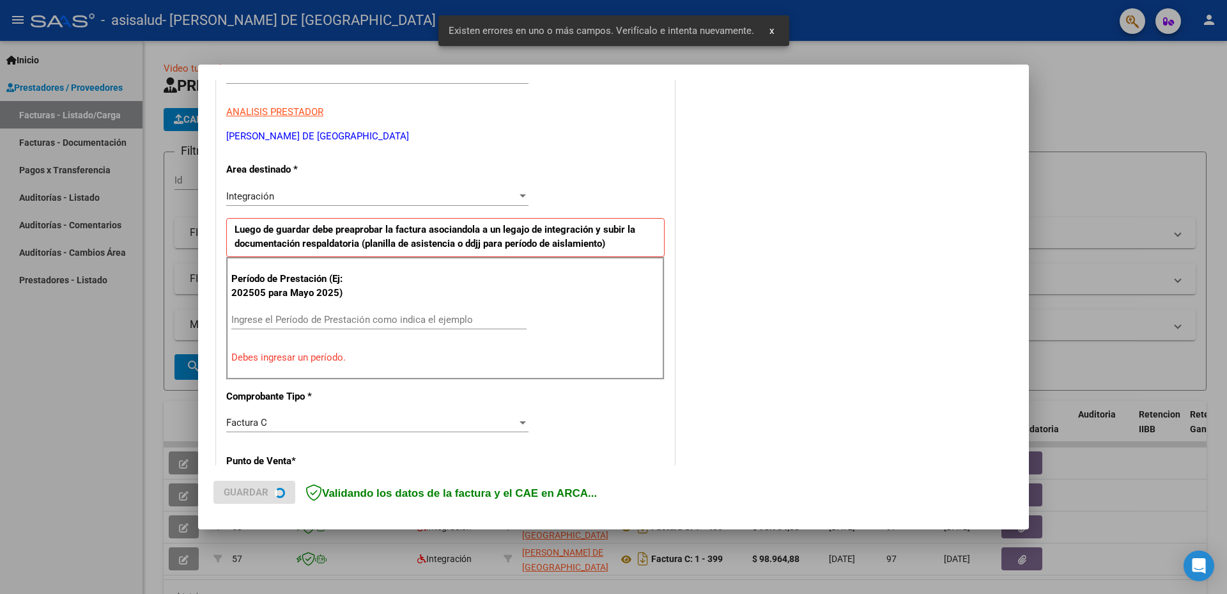
scroll to position [228, 0]
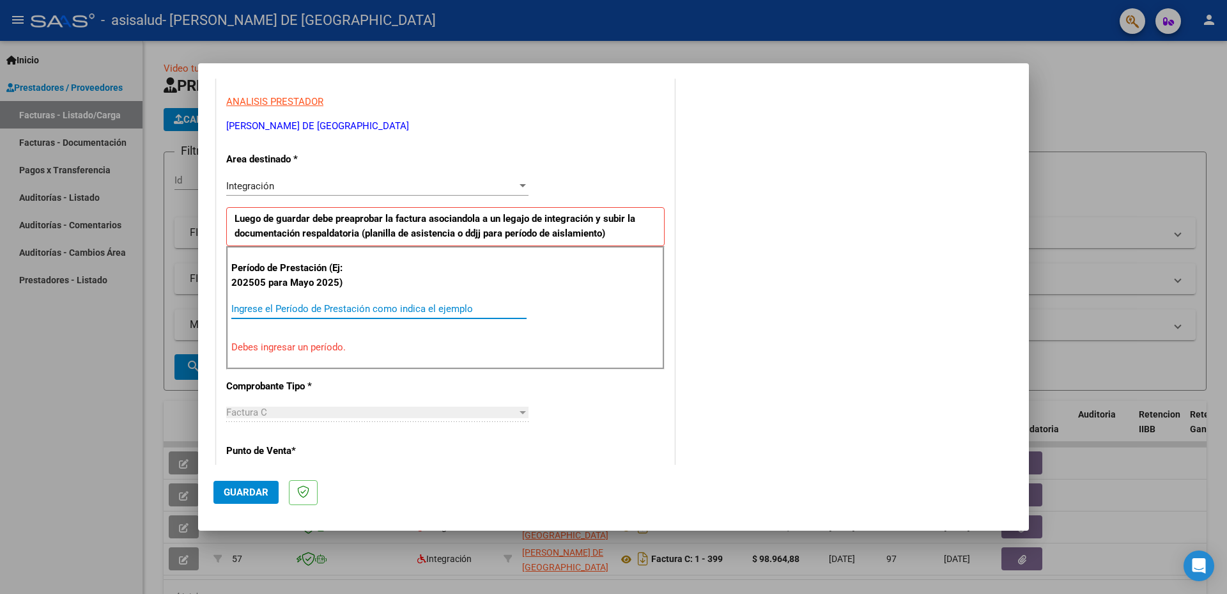
click at [350, 313] on input "Ingrese el Período de Prestación como indica el ejemplo" at bounding box center [378, 309] width 295 height 12
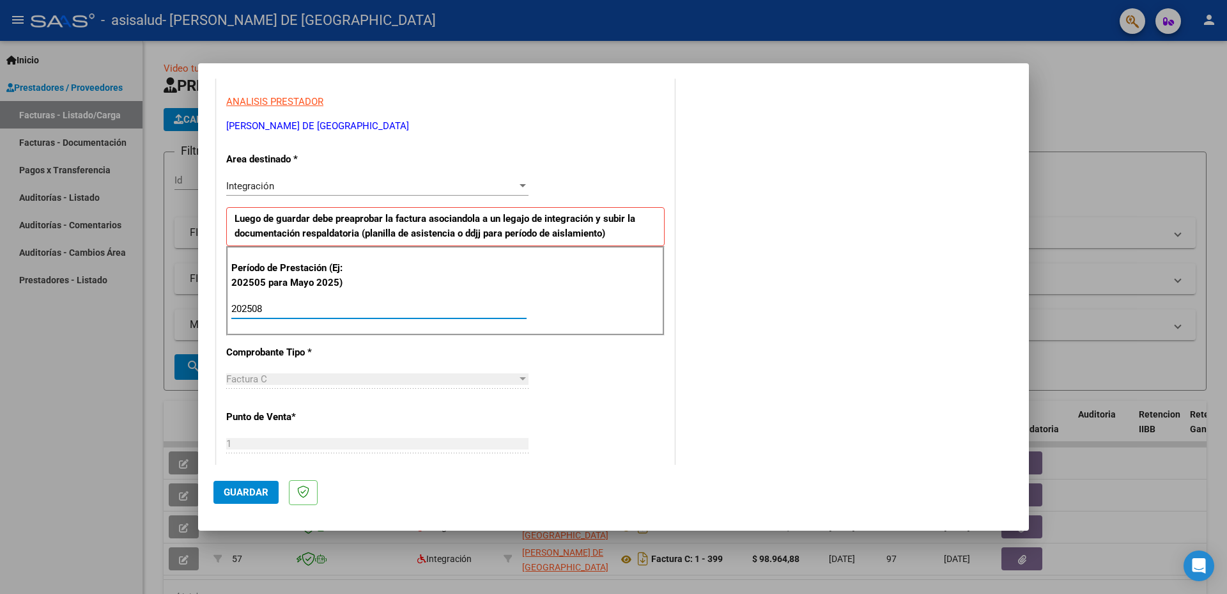
type input "202508"
click at [238, 492] on span "Guardar" at bounding box center [246, 492] width 45 height 12
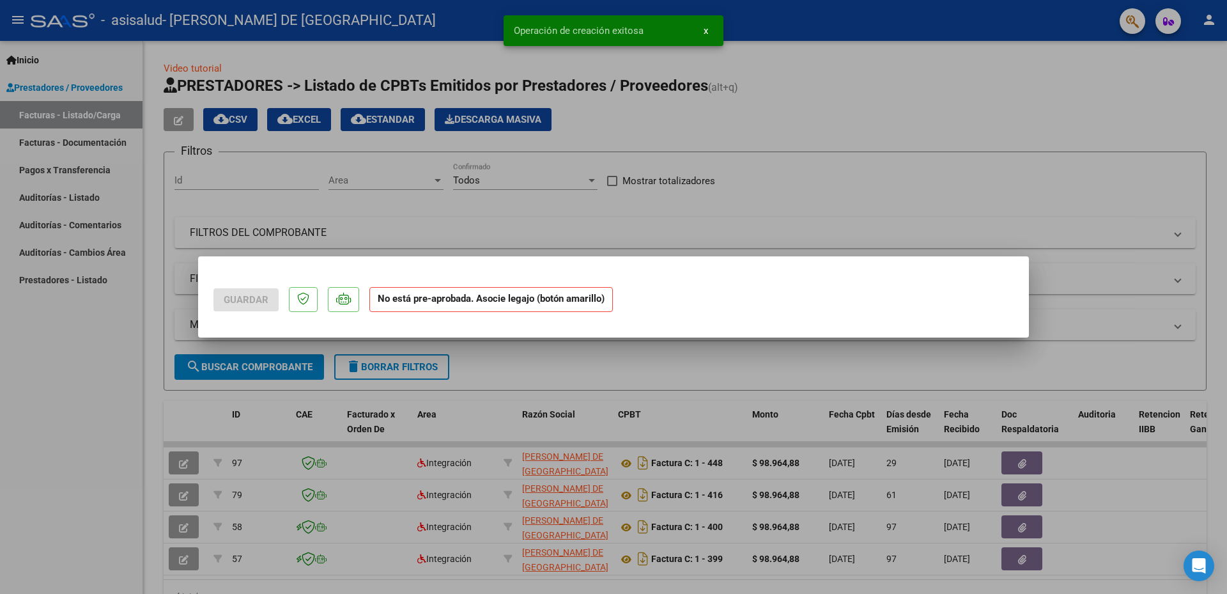
scroll to position [0, 0]
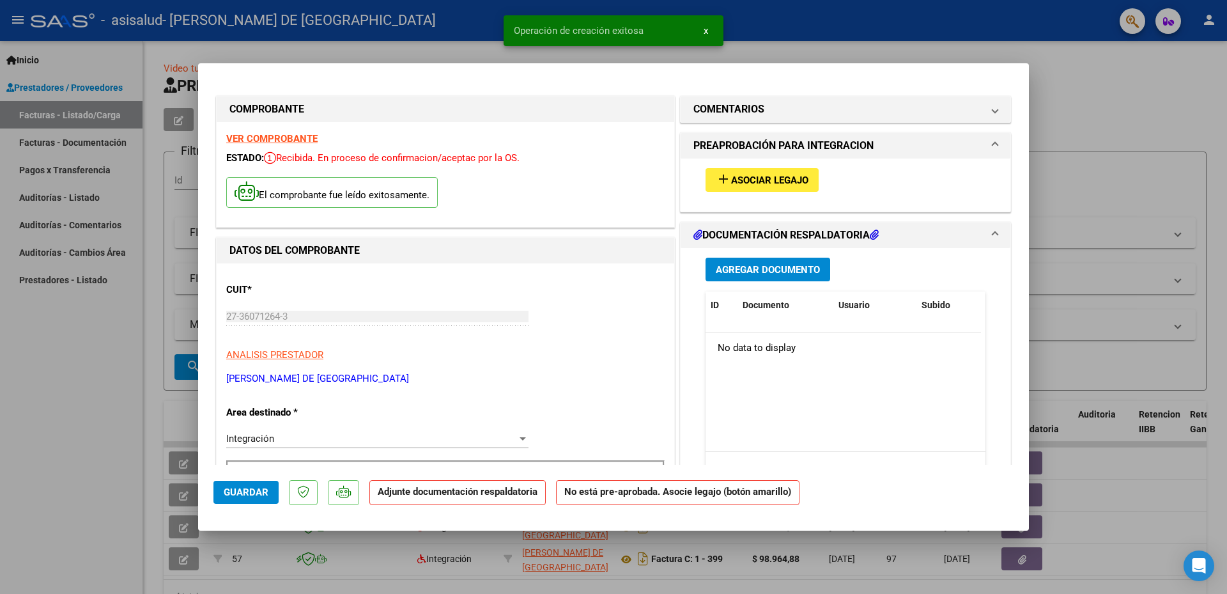
click at [762, 173] on button "add Asociar Legajo" at bounding box center [761, 180] width 113 height 24
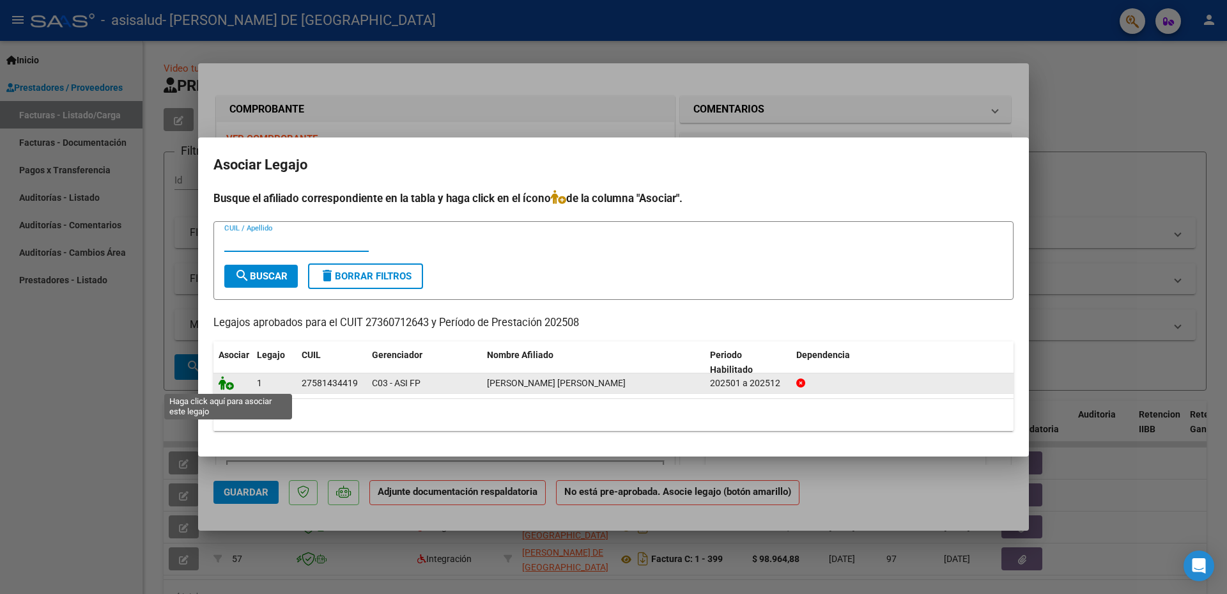
click at [222, 385] on icon at bounding box center [226, 383] width 15 height 14
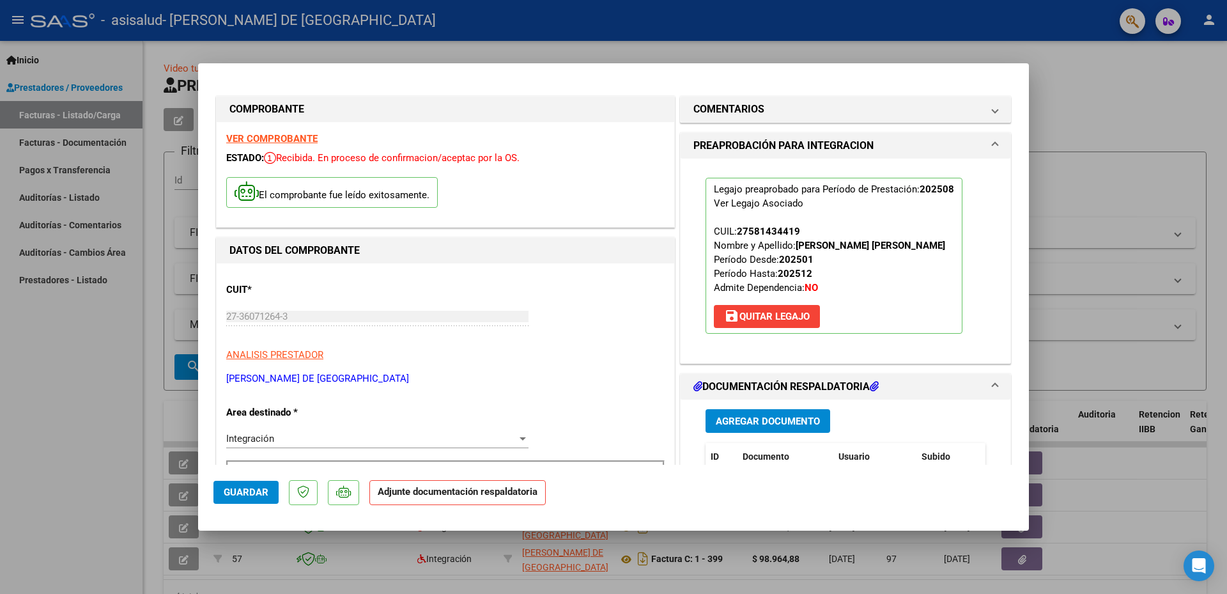
click at [767, 424] on span "Agregar Documento" at bounding box center [768, 421] width 104 height 12
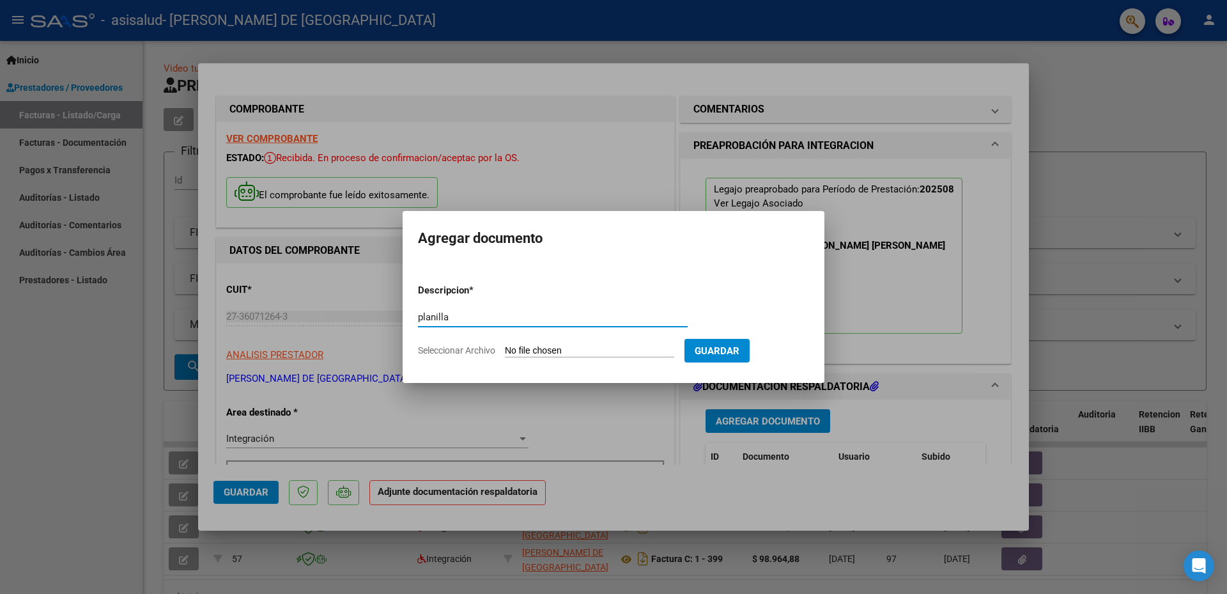
type input "planilla"
click at [535, 350] on input "Seleccionar Archivo" at bounding box center [589, 351] width 169 height 12
type input "C:\fakepath\agosto luna.pdf"
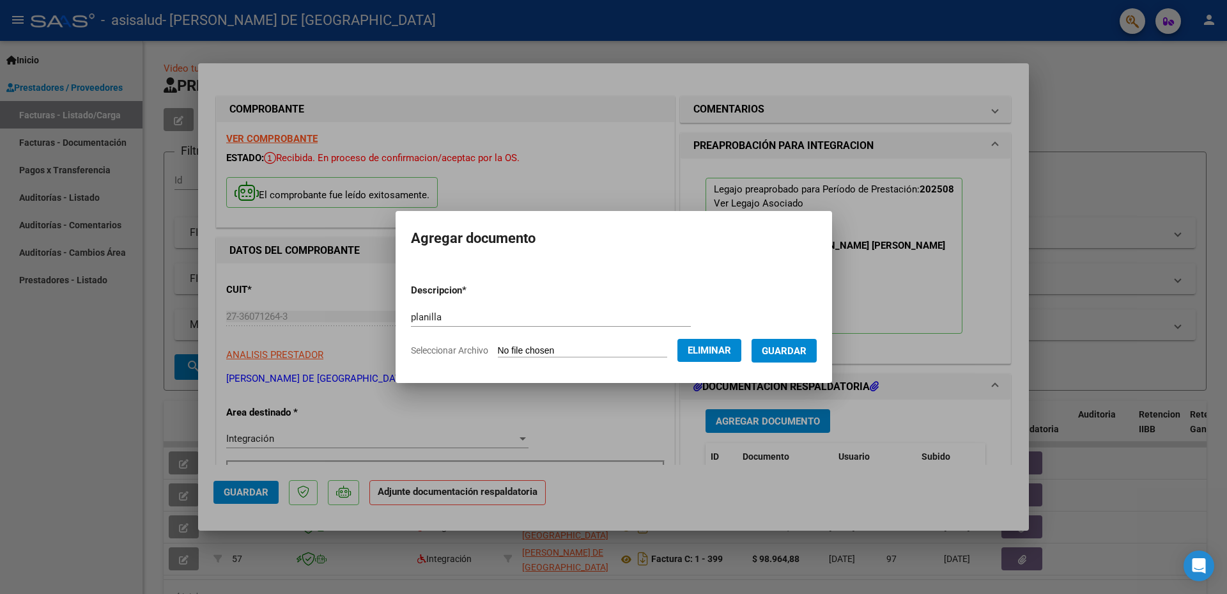
click at [806, 354] on span "Guardar" at bounding box center [784, 351] width 45 height 12
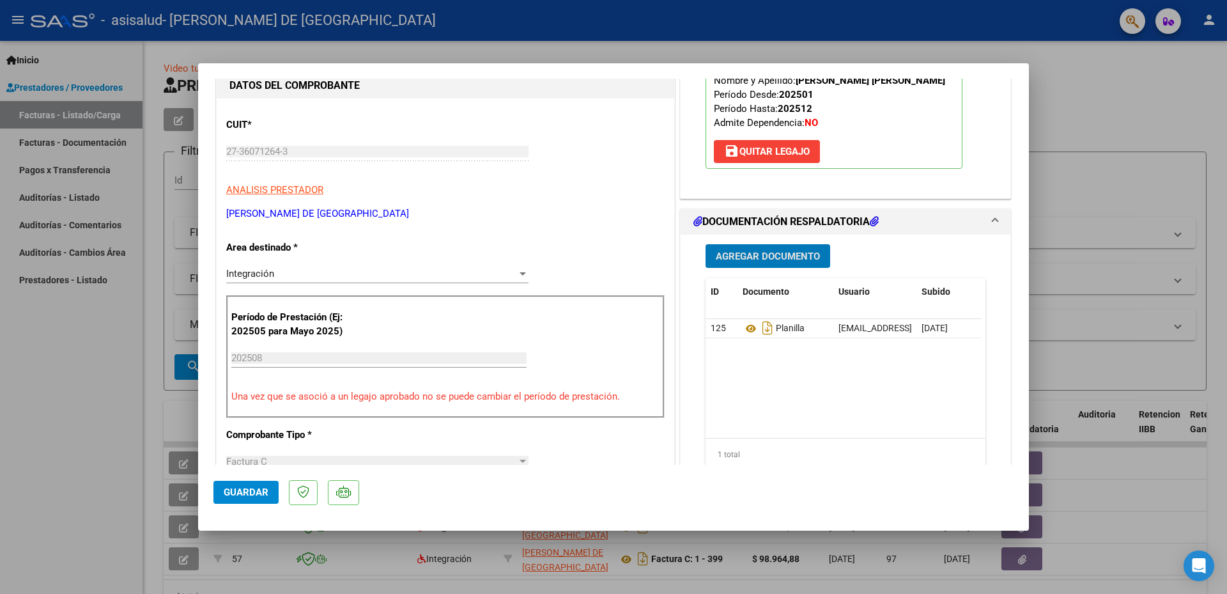
scroll to position [64, 0]
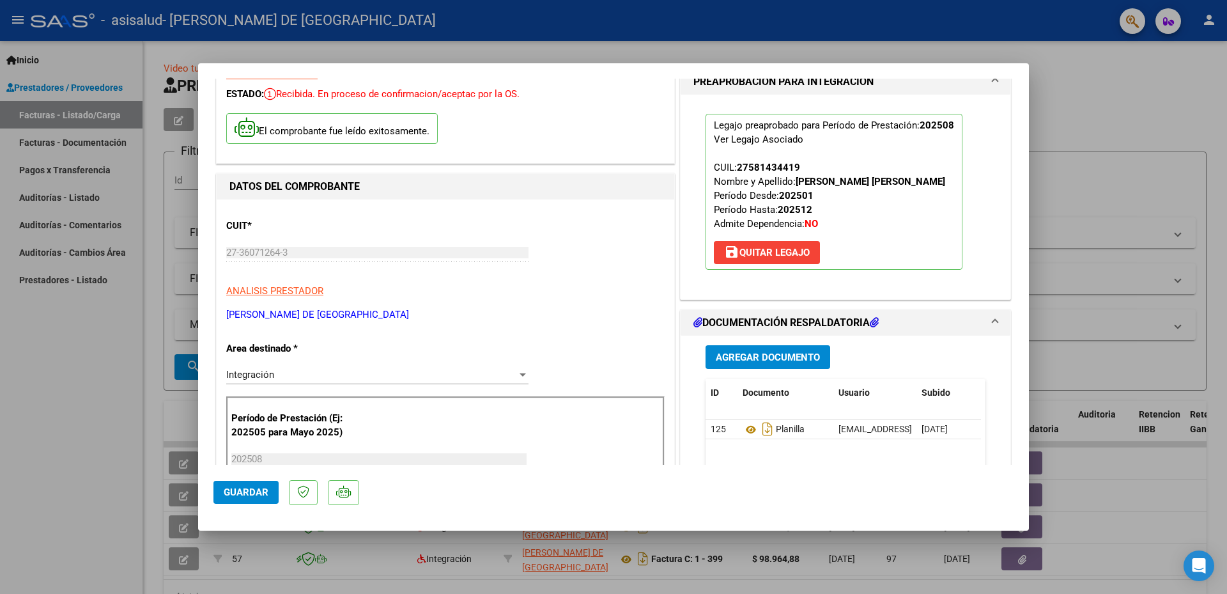
click at [766, 324] on h1 "DOCUMENTACIÓN RESPALDATORIA" at bounding box center [785, 322] width 185 height 15
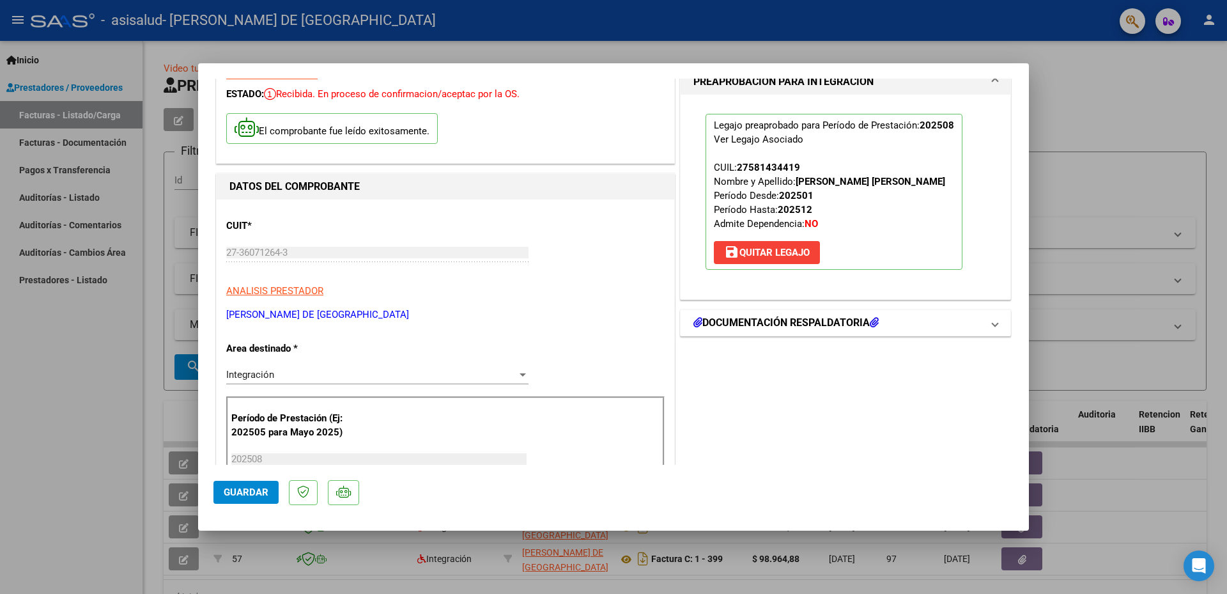
click at [767, 325] on h1 "DOCUMENTACIÓN RESPALDATORIA" at bounding box center [785, 322] width 185 height 15
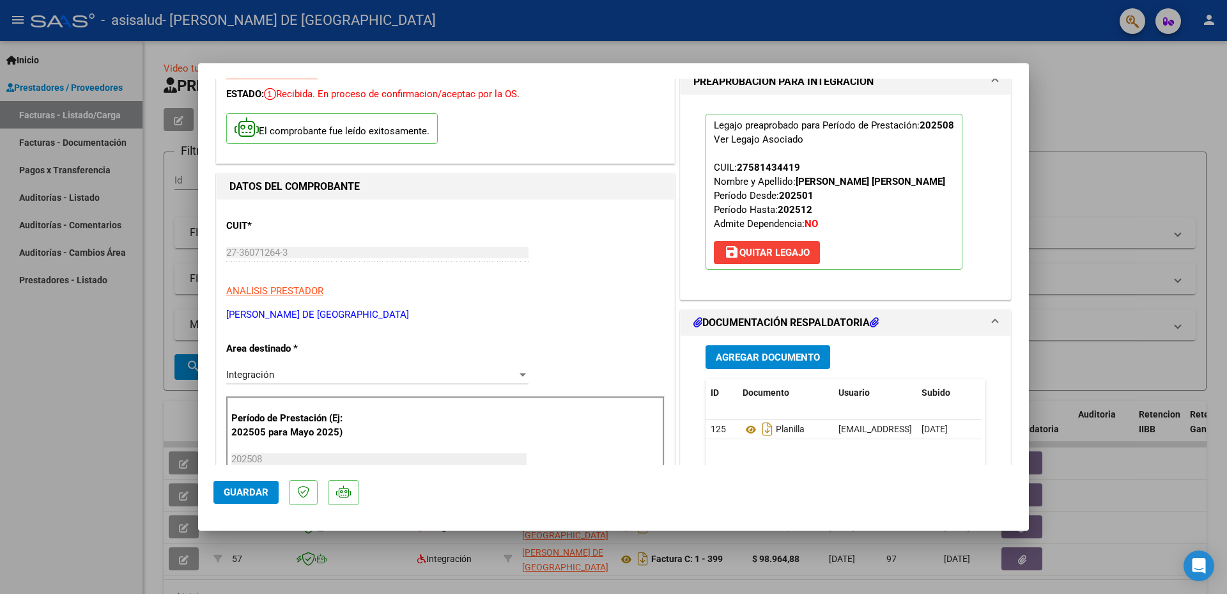
click at [758, 355] on span "Agregar Documento" at bounding box center [768, 357] width 104 height 12
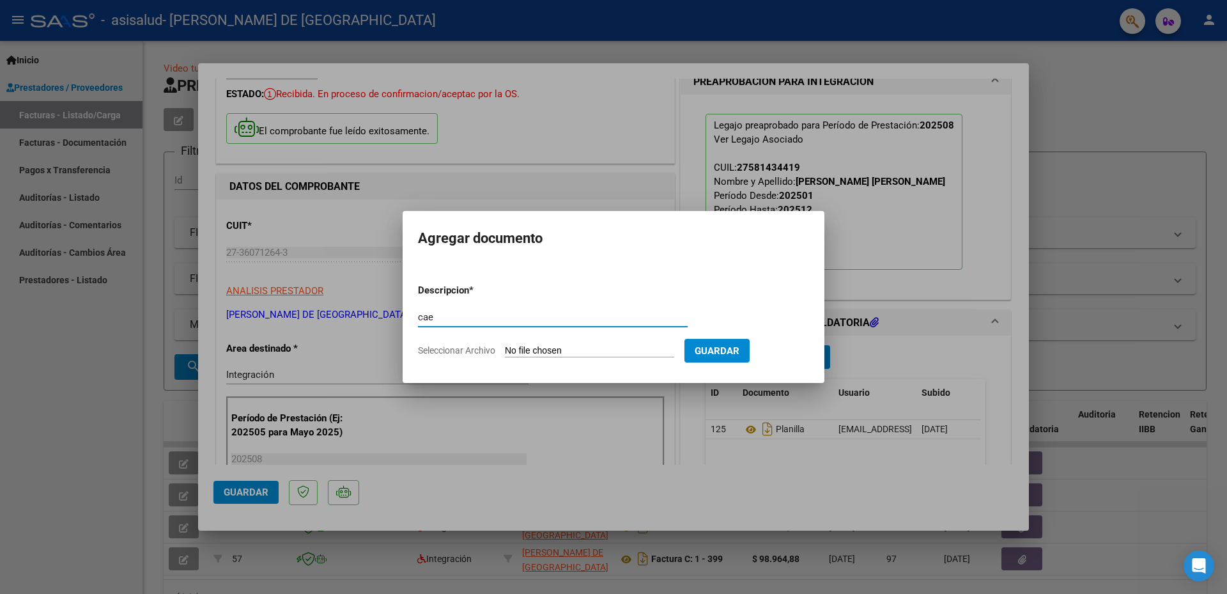
type input "cae"
click at [642, 345] on input "Seleccionar Archivo" at bounding box center [589, 351] width 169 height 12
type input "C:\fakepath\Constatación de Comprobantes _ AFIP agosto.pdf"
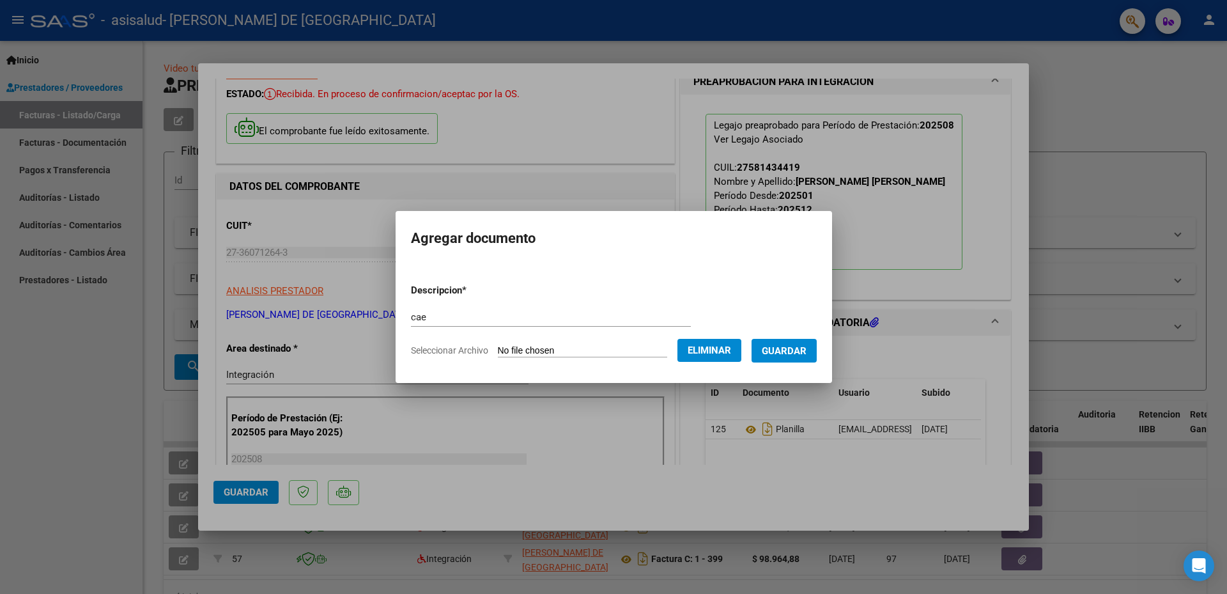
click at [794, 350] on span "Guardar" at bounding box center [784, 351] width 45 height 12
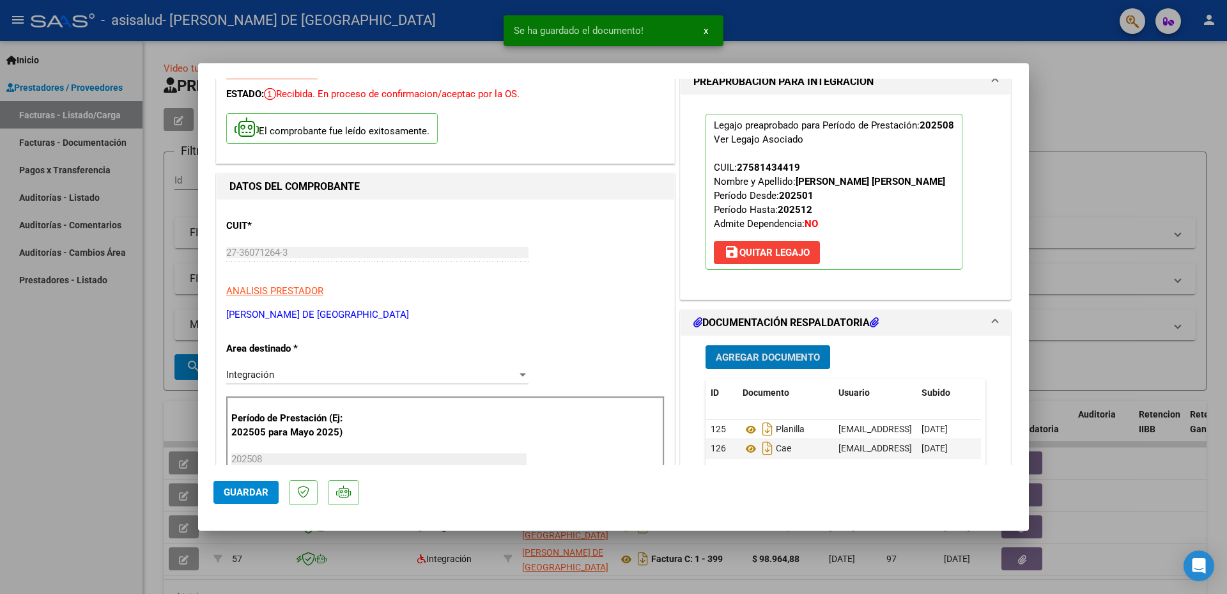
click at [104, 390] on div at bounding box center [613, 297] width 1227 height 594
type input "$ 0,00"
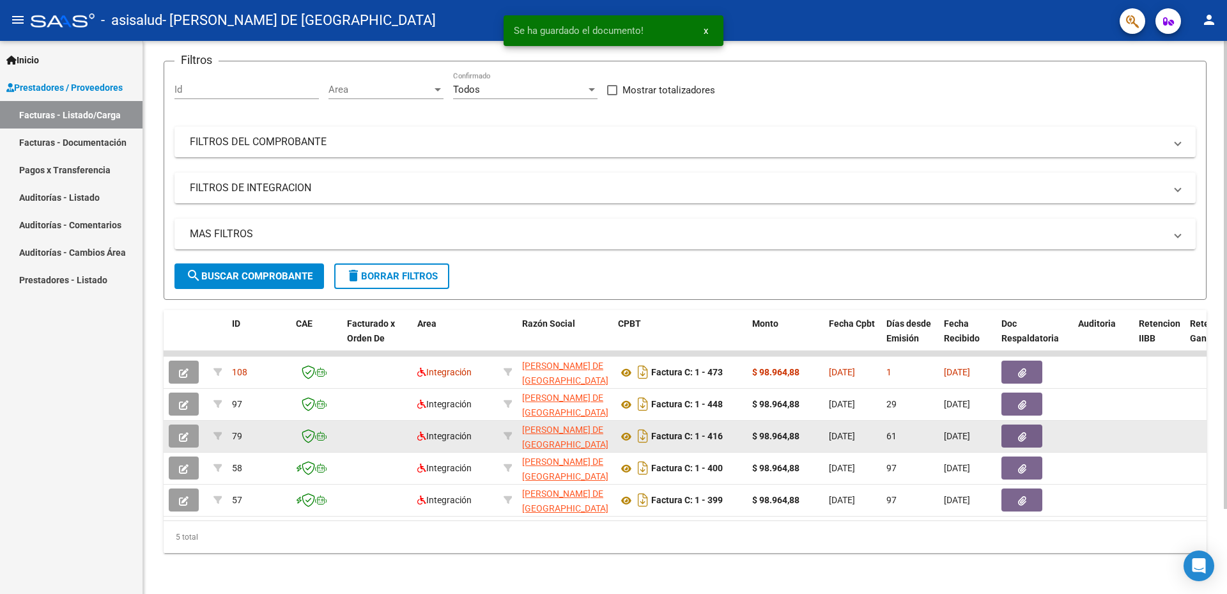
scroll to position [100, 0]
